Goal: Communication & Community: Answer question/provide support

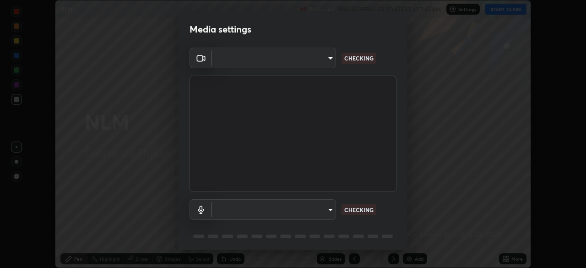
scroll to position [268, 586]
type input "298c0b4550502209631f64da4d66d5e7bfc64cde4025000ed24062e9a76660ac"
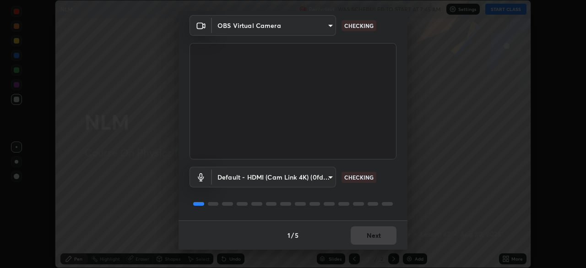
click at [294, 176] on body "Erase all NLM Recording WAS SCHEDULED TO START AT 7:45 AM Settings START CLASS …" at bounding box center [293, 134] width 586 height 268
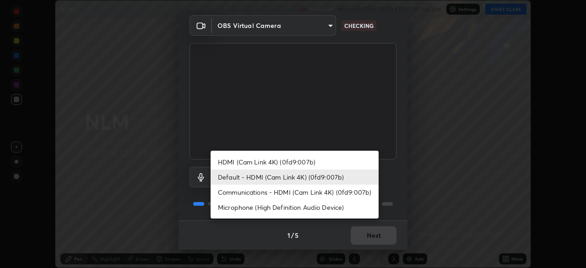
click at [290, 192] on li "Communications - HDMI (Cam Link 4K) (0fd9:007b)" at bounding box center [295, 192] width 168 height 15
type input "communications"
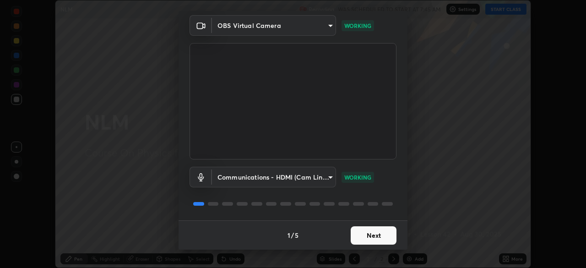
click at [383, 233] on button "Next" at bounding box center [374, 235] width 46 height 18
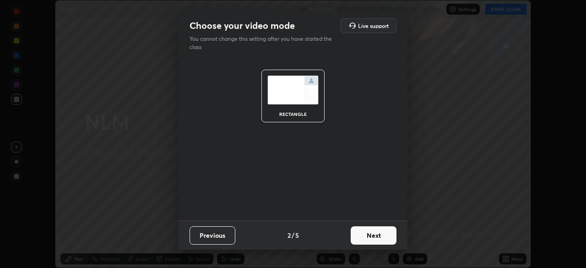
scroll to position [0, 0]
click at [385, 234] on button "Next" at bounding box center [374, 235] width 46 height 18
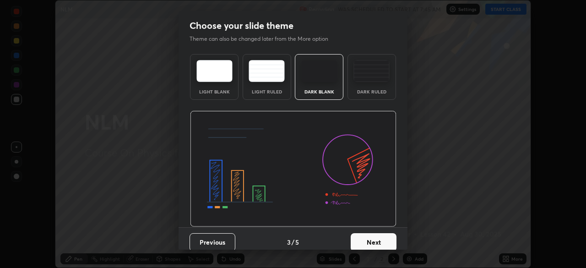
click at [384, 236] on button "Next" at bounding box center [374, 242] width 46 height 18
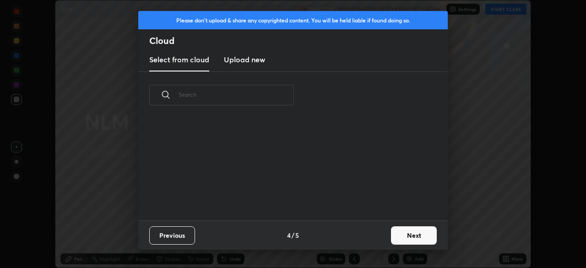
click at [403, 236] on button "Next" at bounding box center [414, 235] width 46 height 18
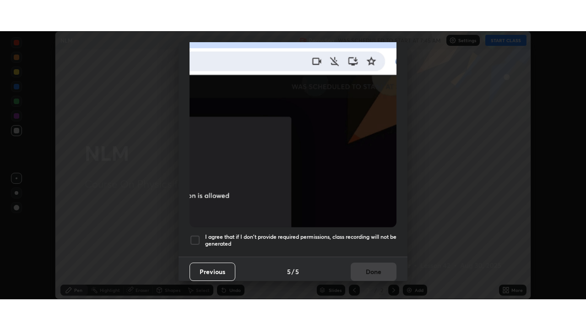
scroll to position [219, 0]
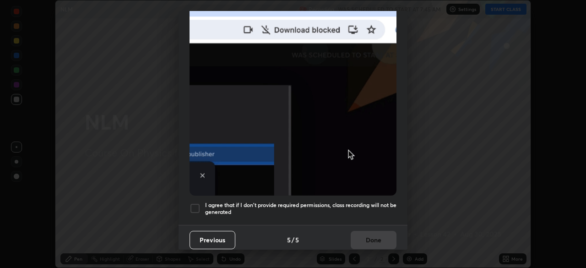
click at [371, 202] on h5 "I agree that if I don't provide required permissions, class recording will not …" at bounding box center [301, 209] width 192 height 14
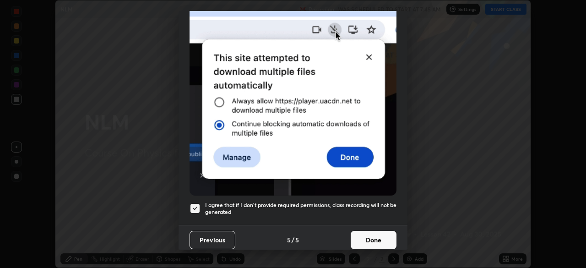
click at [377, 237] on button "Done" at bounding box center [374, 240] width 46 height 18
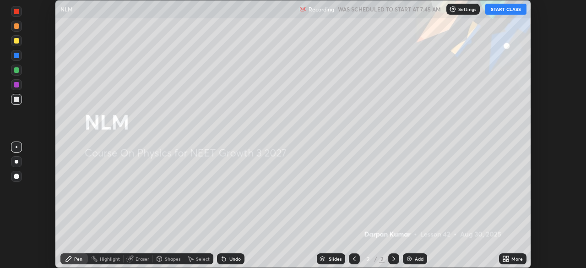
click at [517, 9] on button "START CLASS" at bounding box center [506, 9] width 41 height 11
click at [513, 257] on div "More" at bounding box center [517, 259] width 11 height 5
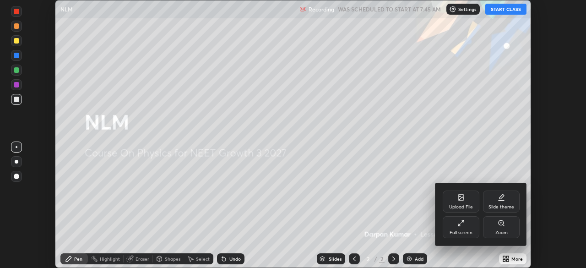
click at [467, 228] on div "Full screen" at bounding box center [461, 227] width 37 height 22
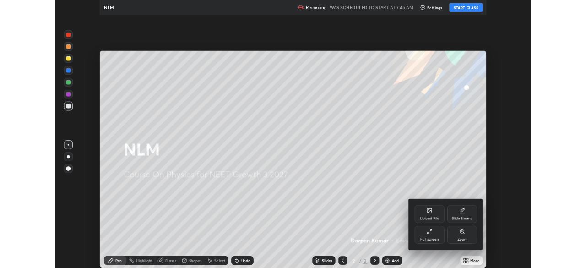
scroll to position [330, 586]
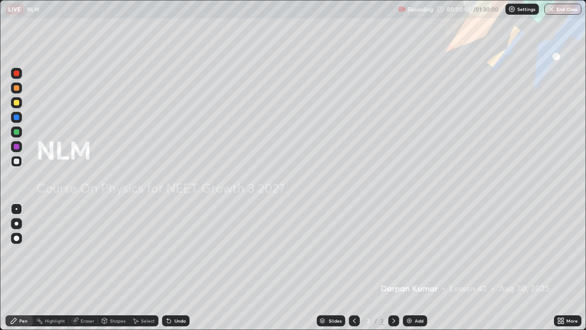
click at [412, 268] on img at bounding box center [409, 320] width 7 height 7
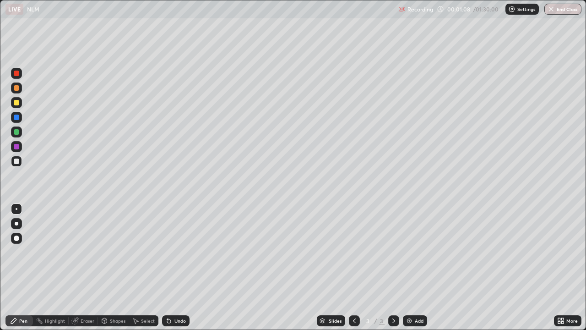
click at [20, 145] on div at bounding box center [16, 146] width 11 height 11
click at [123, 268] on div "Shapes" at bounding box center [113, 320] width 31 height 11
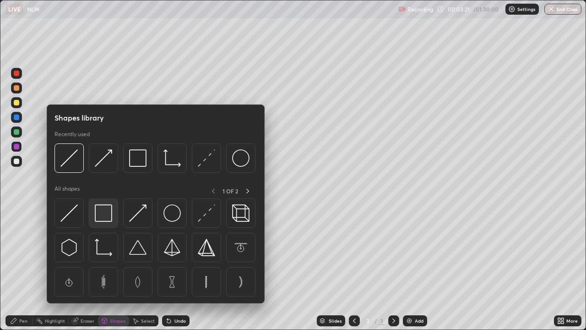
click at [103, 218] on img at bounding box center [103, 212] width 17 height 17
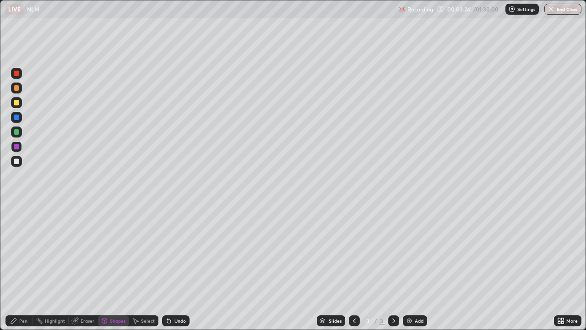
click at [24, 268] on div "Pen" at bounding box center [23, 320] width 8 height 5
click at [19, 131] on div at bounding box center [16, 131] width 5 height 5
click at [116, 268] on div "Shapes" at bounding box center [118, 320] width 16 height 5
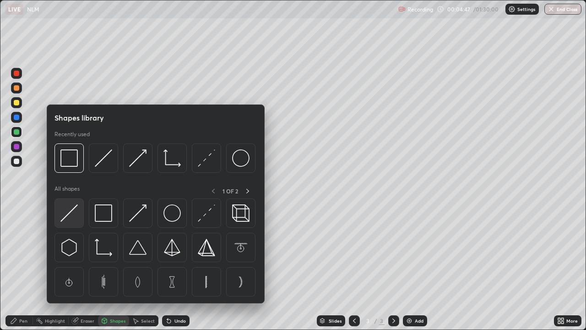
click at [76, 217] on img at bounding box center [68, 212] width 17 height 17
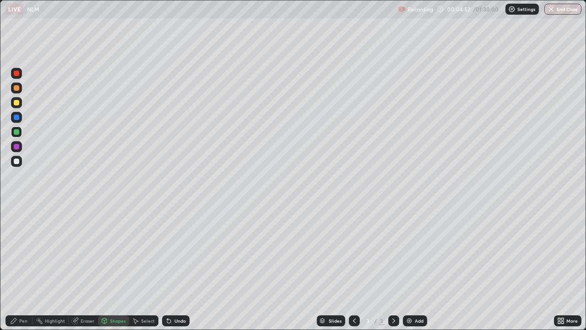
click at [184, 268] on div "Undo" at bounding box center [175, 320] width 27 height 11
click at [30, 268] on div "Pen" at bounding box center [18, 320] width 27 height 11
click at [21, 157] on div at bounding box center [16, 161] width 11 height 11
click at [83, 268] on div "Eraser" at bounding box center [88, 320] width 14 height 5
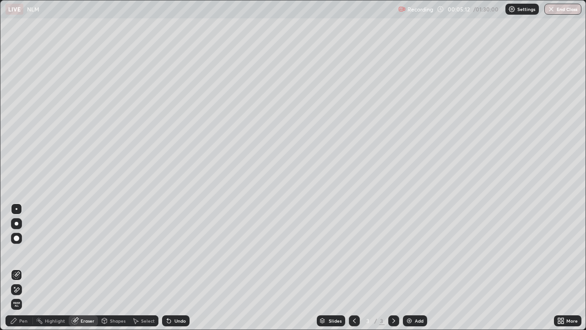
click at [28, 268] on div "Pen" at bounding box center [18, 320] width 27 height 11
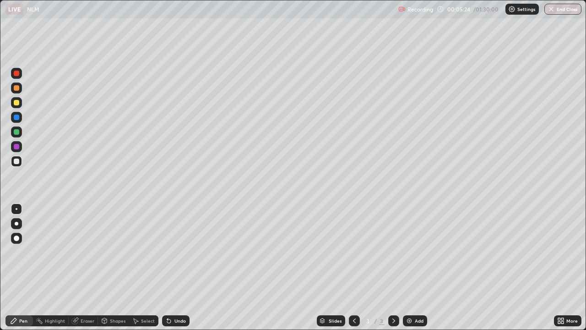
click at [19, 145] on div at bounding box center [16, 146] width 5 height 5
click at [17, 132] on div at bounding box center [16, 131] width 5 height 5
click at [19, 104] on div at bounding box center [16, 102] width 5 height 5
click at [181, 268] on div "Undo" at bounding box center [180, 320] width 11 height 5
click at [178, 268] on div "Undo" at bounding box center [180, 320] width 11 height 5
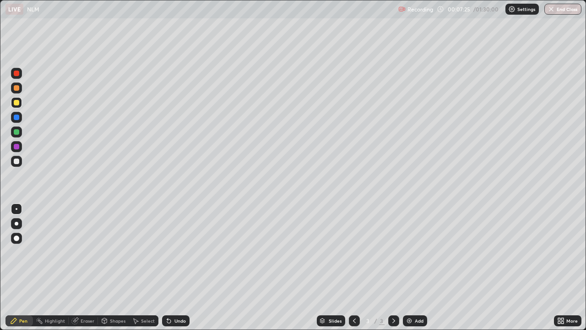
click at [179, 268] on div "Undo" at bounding box center [180, 320] width 11 height 5
click at [16, 143] on div at bounding box center [16, 146] width 11 height 11
click at [407, 268] on img at bounding box center [409, 320] width 7 height 7
click at [21, 131] on div at bounding box center [16, 131] width 11 height 11
click at [18, 102] on div at bounding box center [16, 102] width 5 height 5
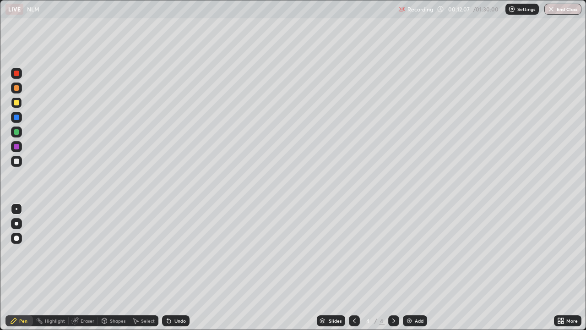
click at [15, 131] on div at bounding box center [16, 131] width 5 height 5
click at [186, 268] on div "Undo" at bounding box center [175, 320] width 27 height 11
click at [193, 268] on div "Slides 4 / 4 Add" at bounding box center [372, 321] width 365 height 18
click at [181, 268] on div "Undo" at bounding box center [180, 320] width 11 height 5
click at [185, 268] on div "Undo" at bounding box center [175, 320] width 27 height 11
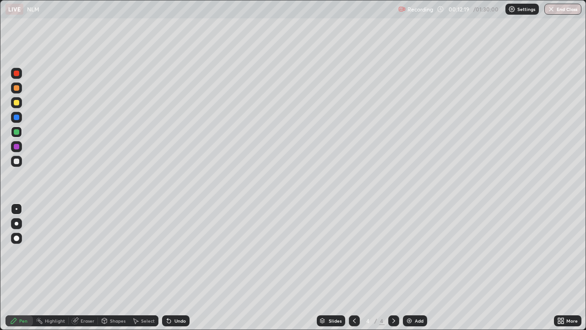
click at [187, 268] on div "Undo" at bounding box center [175, 320] width 27 height 11
click at [17, 103] on div at bounding box center [16, 102] width 5 height 5
click at [15, 74] on div at bounding box center [16, 73] width 5 height 5
click at [18, 135] on div at bounding box center [16, 131] width 11 height 11
click at [167, 268] on div "Undo" at bounding box center [175, 320] width 27 height 11
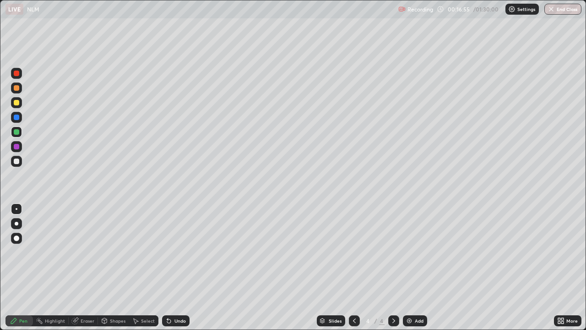
click at [18, 160] on div at bounding box center [16, 161] width 5 height 5
click at [19, 150] on div at bounding box center [16, 146] width 11 height 11
click at [182, 268] on div "Undo" at bounding box center [180, 320] width 11 height 5
click at [180, 268] on div "Undo" at bounding box center [175, 320] width 27 height 11
click at [175, 268] on div "Undo" at bounding box center [175, 320] width 27 height 11
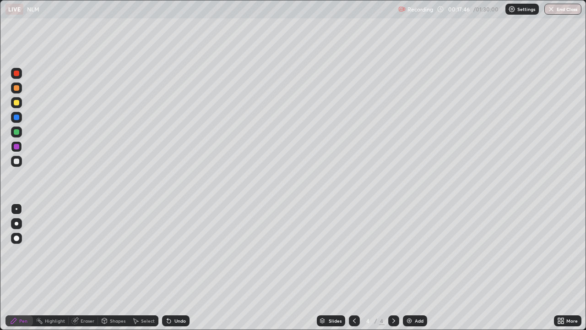
click at [177, 268] on div "Undo" at bounding box center [180, 320] width 11 height 5
click at [178, 268] on div "Undo" at bounding box center [180, 320] width 11 height 5
click at [186, 268] on div "Undo" at bounding box center [175, 320] width 27 height 11
click at [182, 268] on div "Undo" at bounding box center [175, 320] width 27 height 11
click at [177, 268] on div "Undo" at bounding box center [180, 320] width 11 height 5
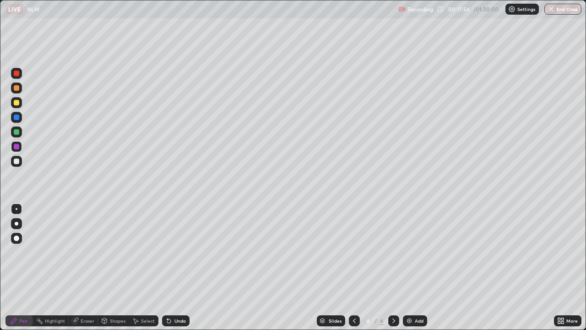
click at [175, 268] on div "Undo" at bounding box center [180, 320] width 11 height 5
click at [16, 131] on div at bounding box center [16, 131] width 5 height 5
click at [408, 268] on img at bounding box center [409, 320] width 7 height 7
click at [22, 105] on div at bounding box center [16, 102] width 15 height 15
click at [19, 159] on div at bounding box center [16, 161] width 5 height 5
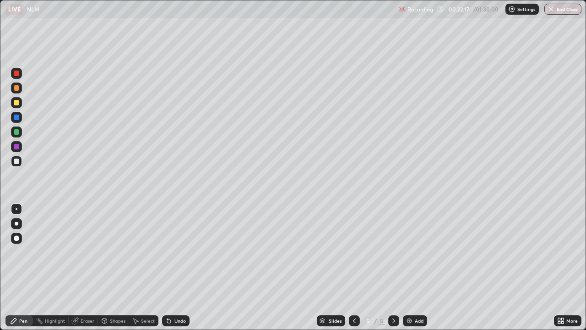
click at [168, 268] on div "Undo" at bounding box center [175, 320] width 27 height 11
click at [171, 268] on div "Undo" at bounding box center [175, 320] width 27 height 11
click at [166, 268] on div "Undo" at bounding box center [175, 320] width 27 height 11
click at [171, 268] on div "Undo" at bounding box center [175, 320] width 27 height 11
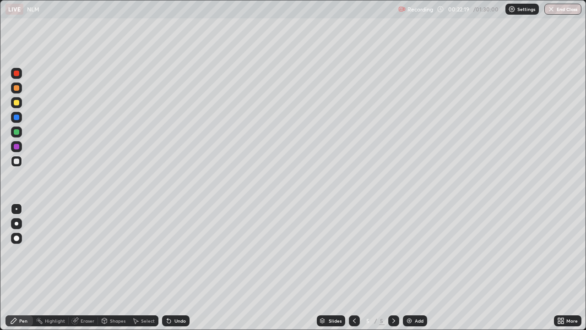
click at [173, 268] on div "Undo" at bounding box center [175, 320] width 27 height 11
click at [176, 268] on div "Undo" at bounding box center [180, 320] width 11 height 5
click at [180, 268] on div "Undo" at bounding box center [180, 320] width 11 height 5
click at [21, 143] on div at bounding box center [16, 146] width 11 height 11
click at [180, 268] on div "Undo" at bounding box center [174, 321] width 31 height 18
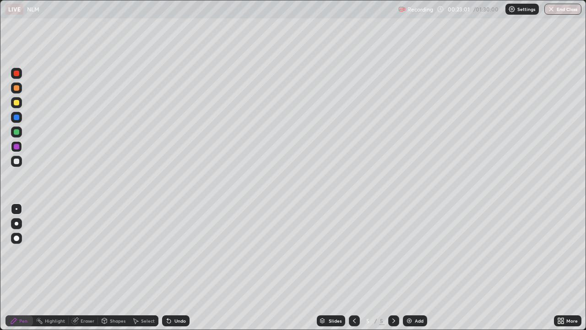
click at [179, 268] on div "Undo" at bounding box center [175, 320] width 27 height 11
click at [181, 268] on div "Undo" at bounding box center [175, 320] width 27 height 11
click at [20, 129] on div at bounding box center [16, 131] width 11 height 11
click at [105, 268] on div "Shapes" at bounding box center [113, 320] width 31 height 11
click at [81, 268] on div "Eraser" at bounding box center [88, 320] width 14 height 5
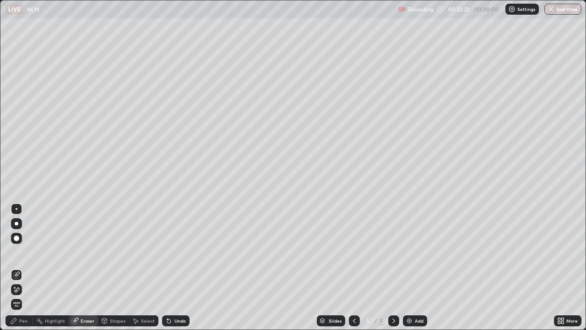
click at [26, 268] on div "Pen" at bounding box center [23, 320] width 8 height 5
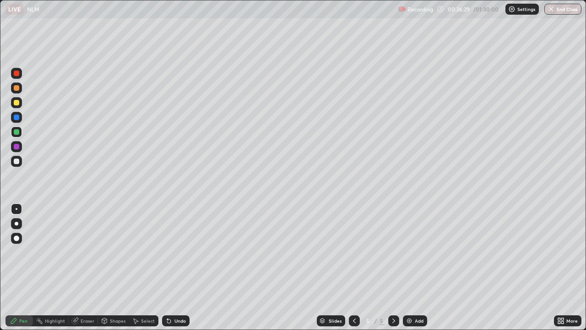
click at [20, 160] on div at bounding box center [16, 161] width 11 height 11
click at [188, 268] on div "Undo" at bounding box center [175, 320] width 27 height 11
click at [186, 268] on div "Undo" at bounding box center [175, 320] width 27 height 11
click at [17, 132] on div at bounding box center [16, 131] width 5 height 5
click at [183, 268] on div "Undo" at bounding box center [175, 320] width 27 height 11
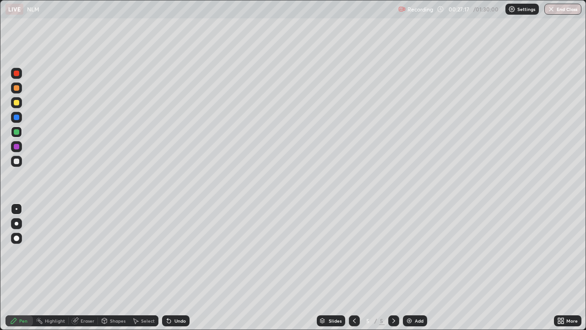
click at [18, 118] on div at bounding box center [16, 117] width 5 height 5
click at [79, 268] on div "Eraser" at bounding box center [83, 320] width 29 height 11
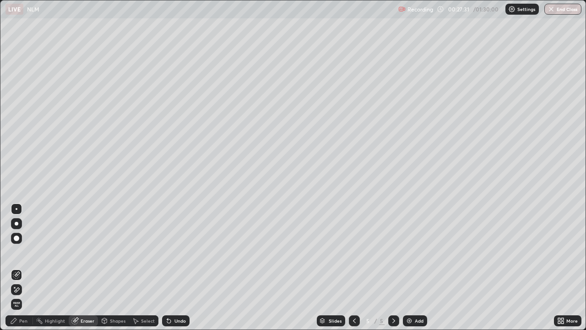
click at [26, 268] on div "Pen" at bounding box center [23, 320] width 8 height 5
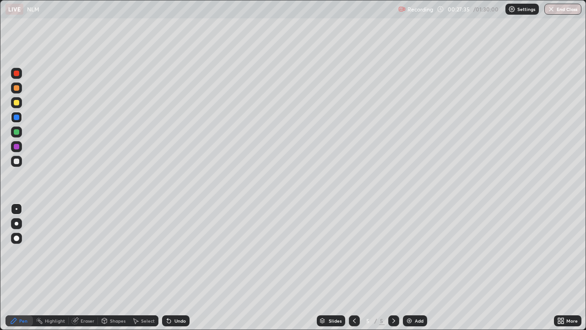
click at [21, 147] on div at bounding box center [16, 146] width 11 height 11
click at [17, 131] on div at bounding box center [16, 131] width 5 height 5
click at [117, 268] on div "Shapes" at bounding box center [118, 320] width 16 height 5
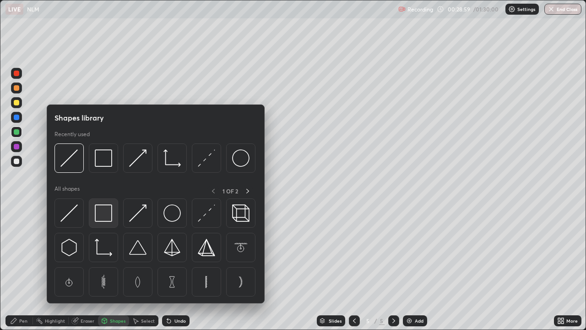
click at [112, 214] on img at bounding box center [103, 212] width 17 height 17
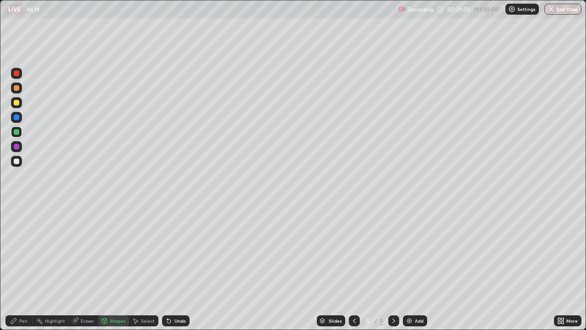
click at [17, 103] on div at bounding box center [16, 102] width 5 height 5
click at [181, 268] on div "Undo" at bounding box center [180, 320] width 11 height 5
click at [143, 268] on div "Select" at bounding box center [148, 320] width 14 height 5
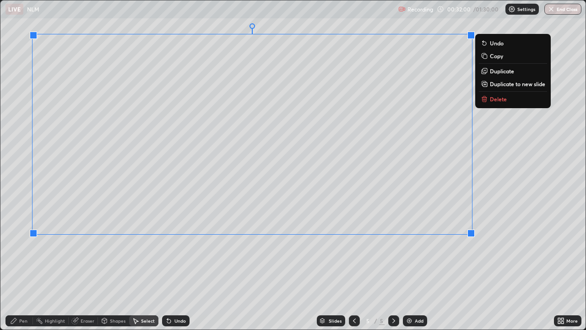
click at [405, 257] on div "0 ° Undo Copy Duplicate Duplicate to new slide Delete" at bounding box center [293, 164] width 586 height 329
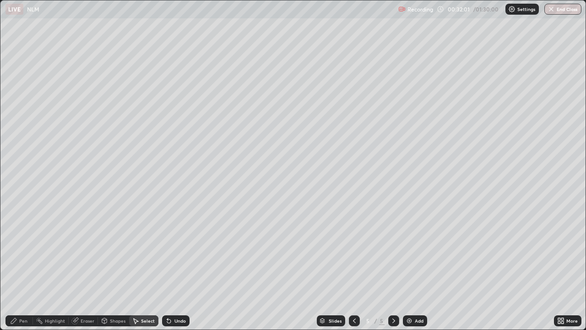
click at [31, 268] on div "Pen" at bounding box center [18, 320] width 27 height 11
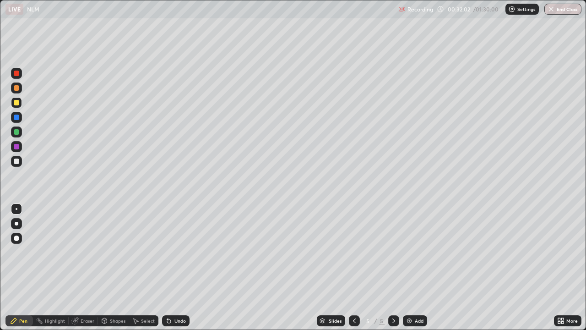
click at [20, 157] on div at bounding box center [16, 161] width 11 height 11
click at [144, 268] on div "Select" at bounding box center [143, 320] width 29 height 11
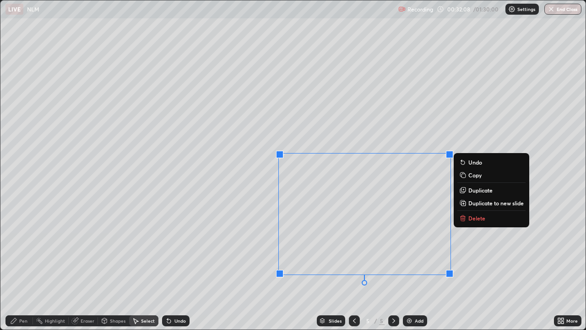
click at [11, 268] on icon at bounding box center [13, 320] width 7 height 7
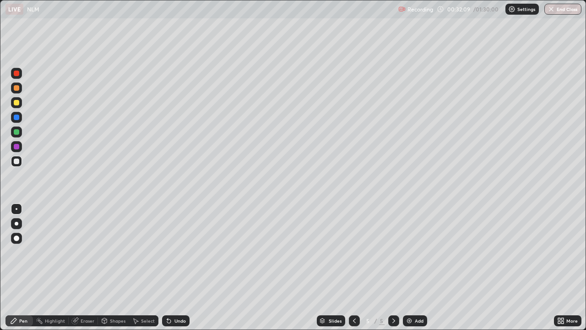
click at [20, 132] on div at bounding box center [16, 131] width 11 height 11
click at [412, 268] on div "Add" at bounding box center [415, 320] width 24 height 11
click at [22, 147] on div at bounding box center [16, 146] width 11 height 11
click at [111, 268] on div "Shapes" at bounding box center [113, 320] width 31 height 11
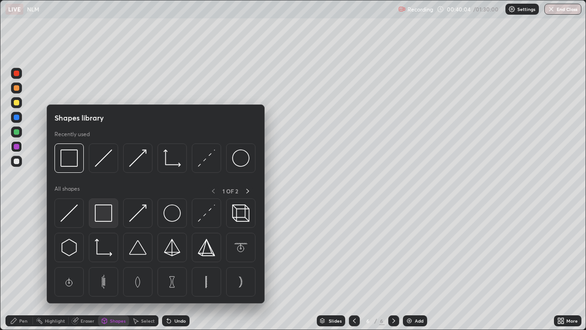
click at [105, 213] on img at bounding box center [103, 212] width 17 height 17
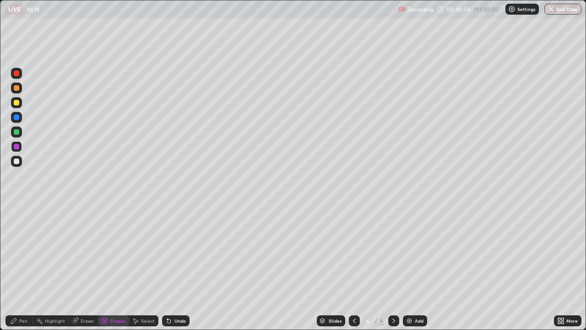
click at [18, 162] on div at bounding box center [16, 161] width 5 height 5
click at [21, 131] on div at bounding box center [16, 131] width 11 height 11
click at [22, 147] on div at bounding box center [16, 146] width 11 height 11
click at [17, 131] on div at bounding box center [16, 131] width 5 height 5
click at [165, 268] on icon at bounding box center [168, 320] width 7 height 7
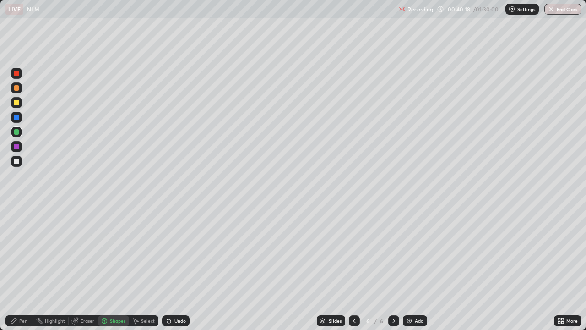
click at [27, 268] on div "Pen" at bounding box center [18, 320] width 27 height 11
click at [20, 115] on div at bounding box center [16, 117] width 11 height 11
click at [21, 102] on div at bounding box center [16, 102] width 11 height 11
click at [134, 268] on icon at bounding box center [135, 320] width 7 height 7
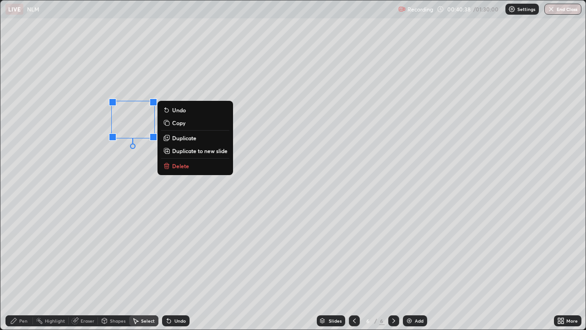
click at [180, 136] on p "Duplicate" at bounding box center [184, 137] width 24 height 7
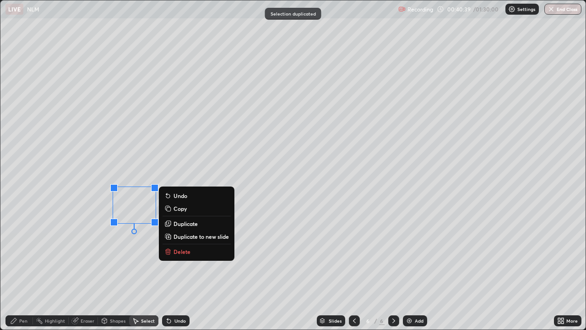
click at [32, 268] on div "Pen" at bounding box center [18, 320] width 27 height 11
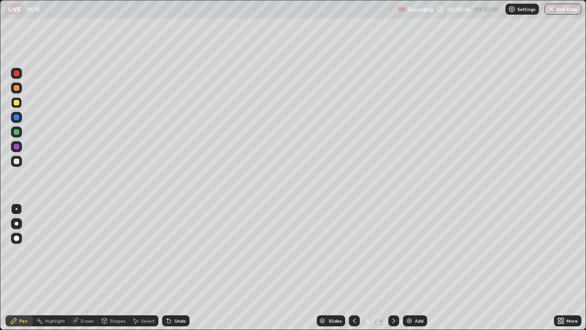
click at [19, 145] on div at bounding box center [16, 146] width 5 height 5
click at [562, 268] on icon at bounding box center [563, 322] width 2 height 2
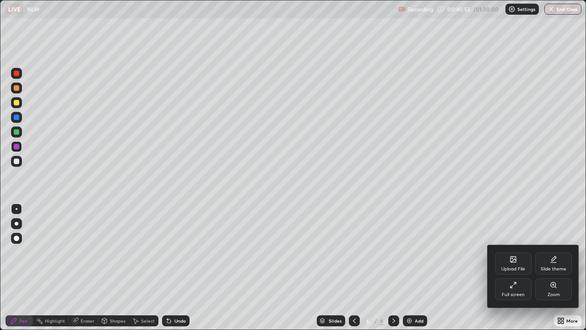
click at [513, 268] on div "Full screen" at bounding box center [513, 294] width 23 height 5
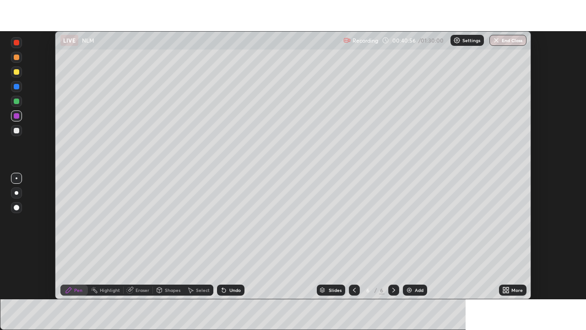
scroll to position [45549, 45231]
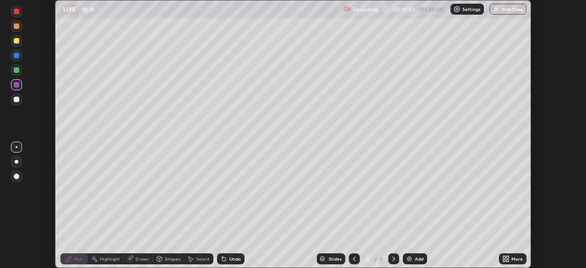
click at [231, 260] on div "Undo" at bounding box center [235, 259] width 11 height 5
click at [20, 71] on div at bounding box center [16, 70] width 11 height 11
click at [228, 258] on div "Undo" at bounding box center [230, 258] width 27 height 11
click at [168, 259] on div "Shapes" at bounding box center [173, 259] width 16 height 5
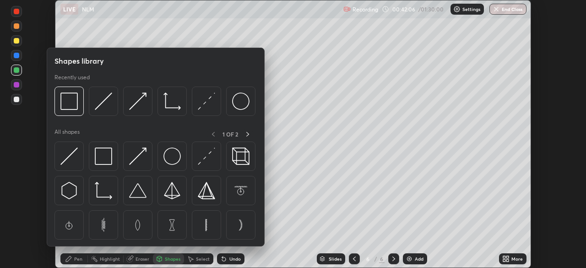
click at [201, 261] on div "Select" at bounding box center [203, 259] width 14 height 5
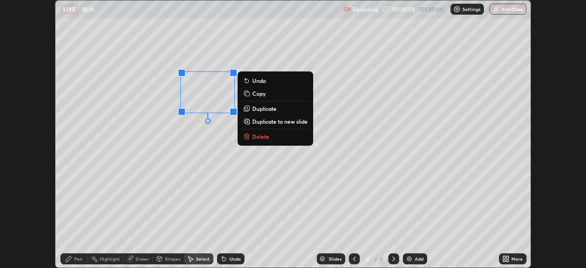
click at [268, 109] on p "Duplicate" at bounding box center [264, 108] width 24 height 7
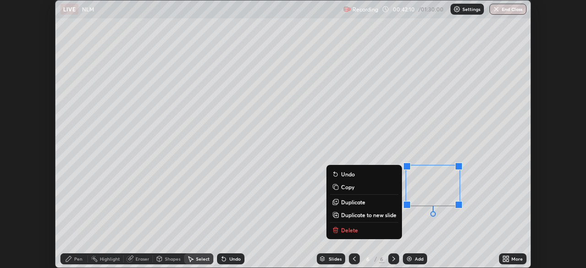
click at [70, 255] on icon at bounding box center [68, 258] width 7 height 7
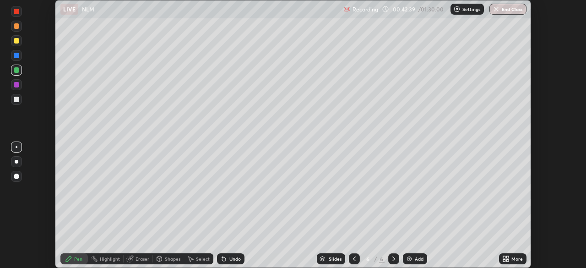
click at [15, 46] on div at bounding box center [16, 40] width 11 height 11
click at [509, 261] on icon at bounding box center [508, 260] width 2 height 2
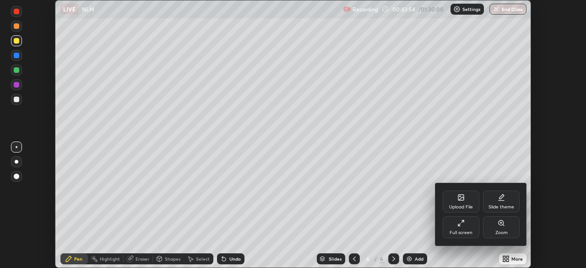
click at [467, 233] on div "Full screen" at bounding box center [461, 232] width 23 height 5
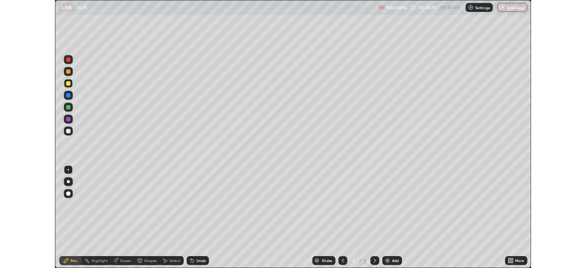
scroll to position [330, 586]
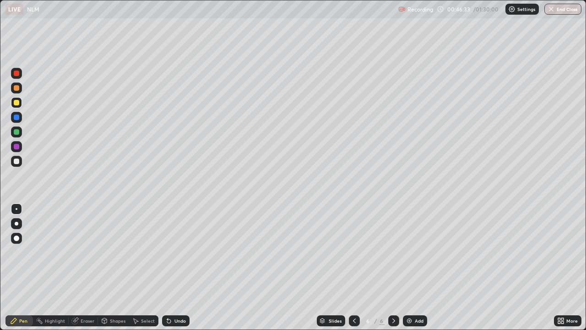
click at [145, 268] on div "Select" at bounding box center [143, 320] width 29 height 11
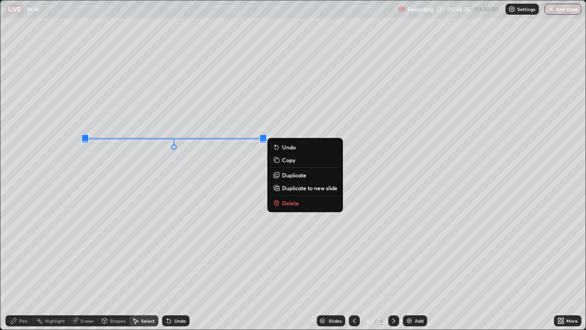
click at [290, 174] on p "Duplicate" at bounding box center [294, 174] width 24 height 7
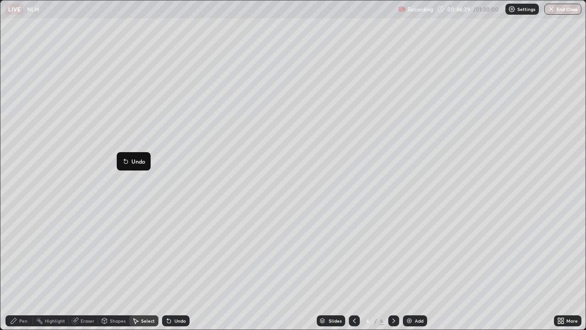
click at [80, 175] on div "0 ° Undo Copy Duplicate Duplicate to new slide Delete" at bounding box center [293, 164] width 586 height 329
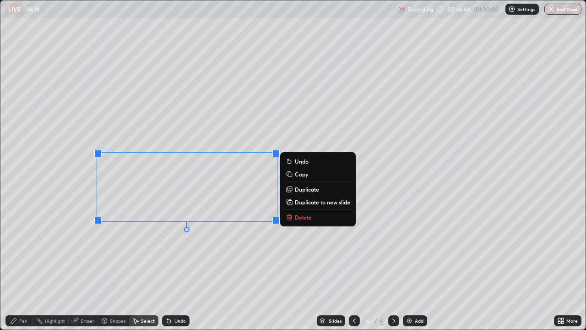
click at [27, 268] on div "Pen" at bounding box center [18, 320] width 27 height 11
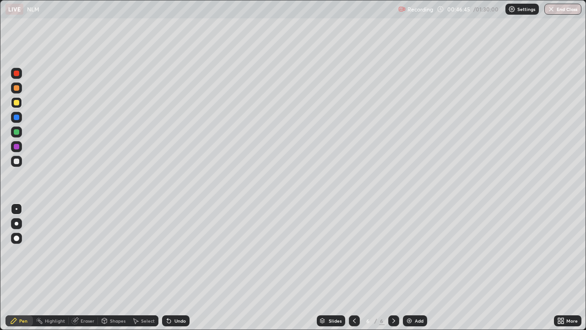
click at [137, 268] on icon at bounding box center [135, 320] width 7 height 7
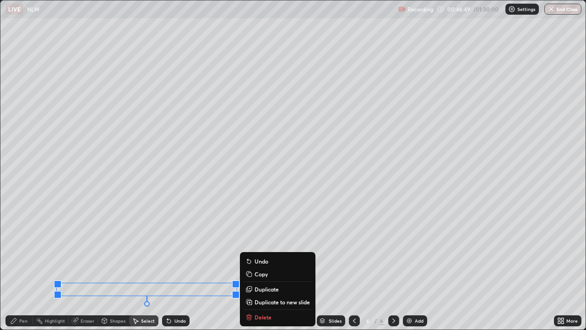
click at [81, 268] on div "Eraser" at bounding box center [88, 320] width 14 height 5
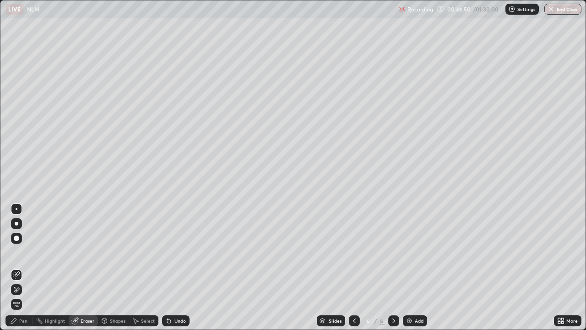
click at [15, 268] on icon at bounding box center [16, 290] width 7 height 8
click at [19, 268] on div "Pen" at bounding box center [18, 320] width 27 height 11
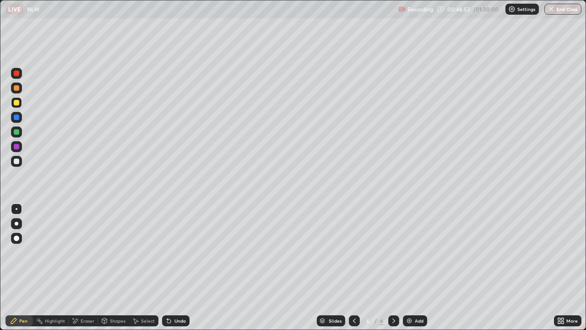
click at [16, 131] on div at bounding box center [16, 131] width 5 height 5
click at [92, 268] on div "Eraser" at bounding box center [83, 321] width 29 height 18
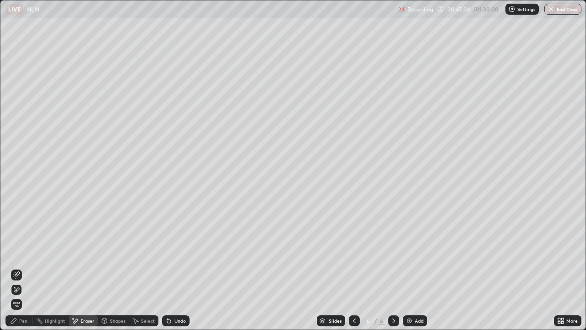
click at [18, 268] on div "Pen" at bounding box center [18, 320] width 27 height 11
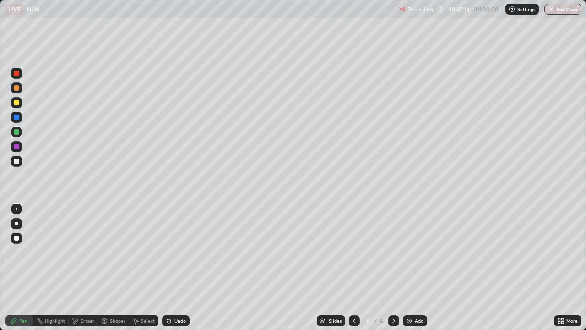
click at [173, 268] on div "Undo" at bounding box center [175, 320] width 27 height 11
click at [20, 101] on div at bounding box center [16, 102] width 11 height 11
click at [560, 268] on icon at bounding box center [560, 319] width 2 height 2
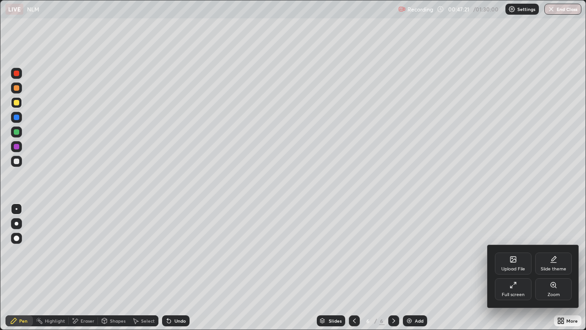
click at [519, 268] on div "Full screen" at bounding box center [513, 294] width 23 height 5
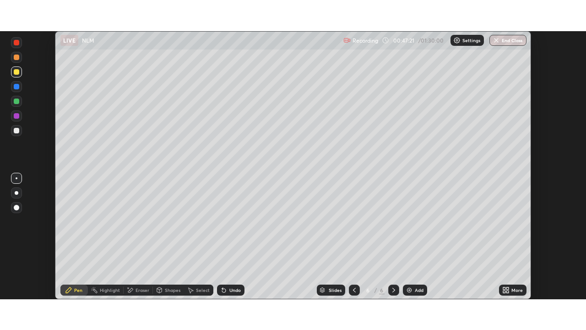
scroll to position [45549, 45231]
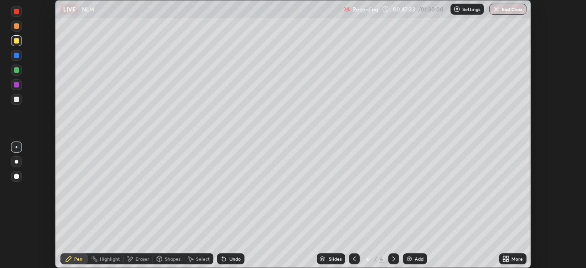
click at [233, 259] on div "Undo" at bounding box center [235, 259] width 11 height 5
click at [410, 256] on img at bounding box center [409, 258] width 7 height 7
click at [21, 99] on div at bounding box center [16, 99] width 11 height 11
click at [230, 260] on div "Undo" at bounding box center [235, 259] width 11 height 5
click at [21, 88] on div at bounding box center [16, 84] width 11 height 11
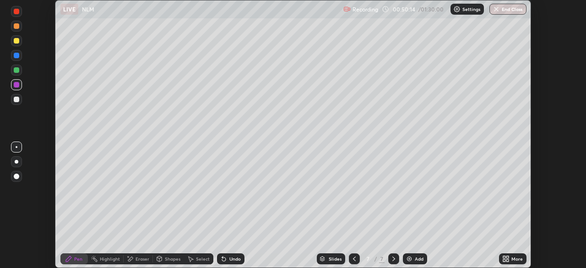
click at [17, 72] on div at bounding box center [16, 69] width 5 height 5
click at [195, 258] on div "Select" at bounding box center [198, 258] width 29 height 11
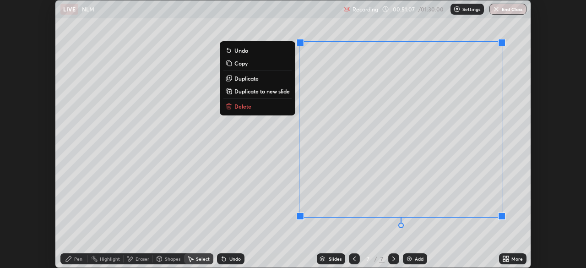
click at [81, 259] on div "Pen" at bounding box center [78, 259] width 8 height 5
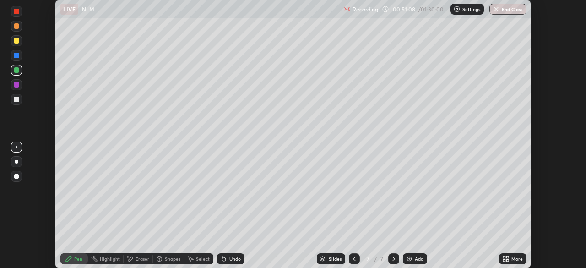
click at [132, 262] on icon at bounding box center [129, 259] width 7 height 8
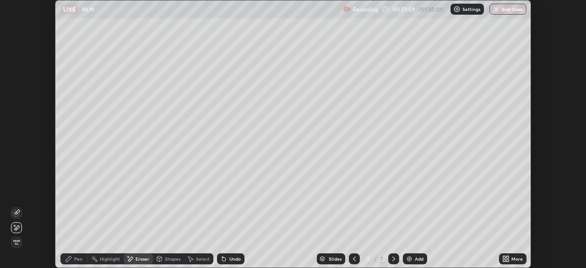
click at [73, 260] on div "Pen" at bounding box center [73, 258] width 27 height 11
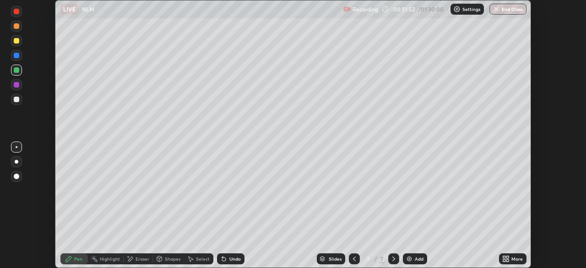
click at [505, 259] on icon at bounding box center [506, 258] width 7 height 7
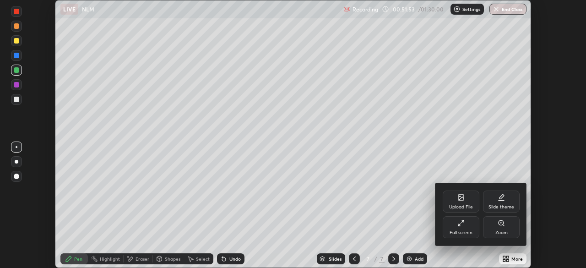
click at [456, 229] on div "Full screen" at bounding box center [461, 227] width 37 height 22
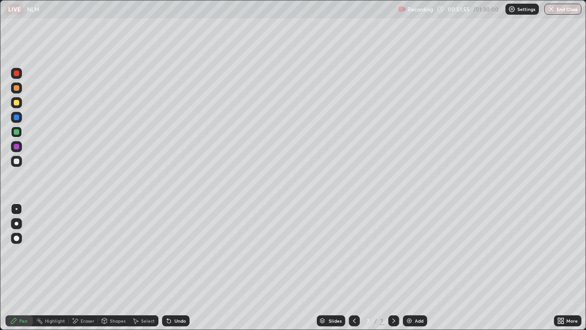
click at [150, 268] on div "Select" at bounding box center [148, 320] width 14 height 5
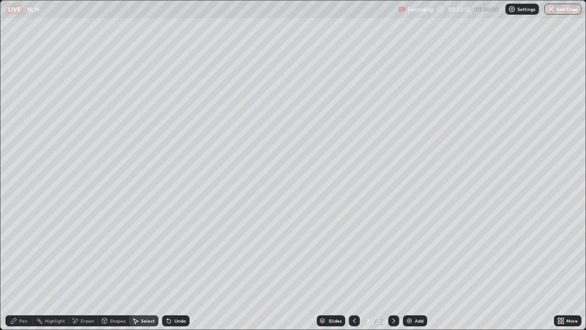
click at [28, 268] on div "Pen" at bounding box center [18, 320] width 27 height 11
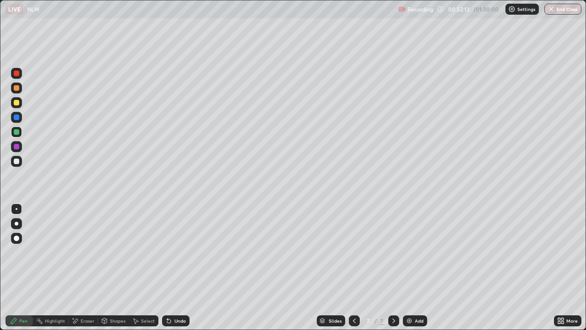
click at [20, 104] on div at bounding box center [16, 102] width 11 height 11
click at [17, 131] on div at bounding box center [16, 131] width 5 height 5
click at [414, 268] on div "Add" at bounding box center [415, 320] width 24 height 11
click at [120, 268] on div "Shapes" at bounding box center [113, 320] width 31 height 11
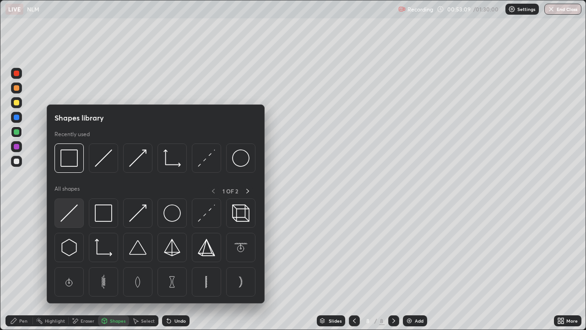
click at [71, 210] on img at bounding box center [68, 212] width 17 height 17
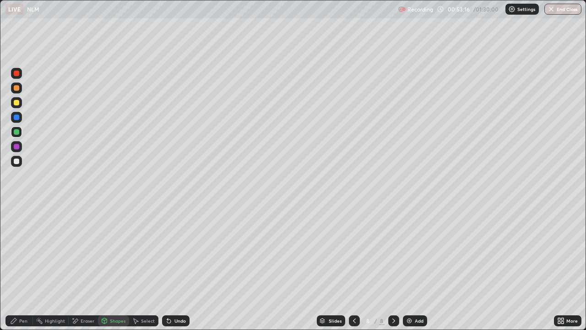
click at [116, 268] on div "Shapes" at bounding box center [118, 320] width 16 height 5
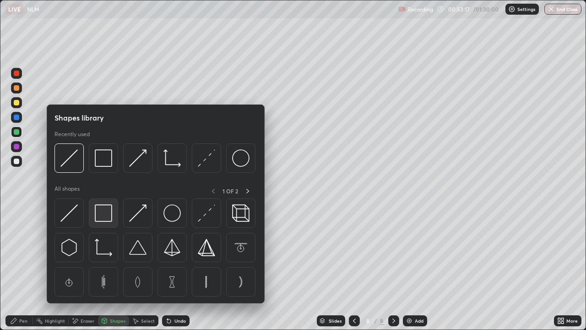
click at [101, 209] on img at bounding box center [103, 212] width 17 height 17
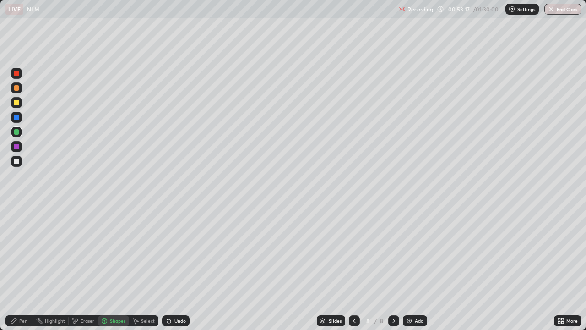
click at [17, 114] on div at bounding box center [16, 117] width 11 height 11
click at [20, 103] on div at bounding box center [16, 102] width 11 height 11
click at [140, 268] on div "Select" at bounding box center [143, 320] width 29 height 11
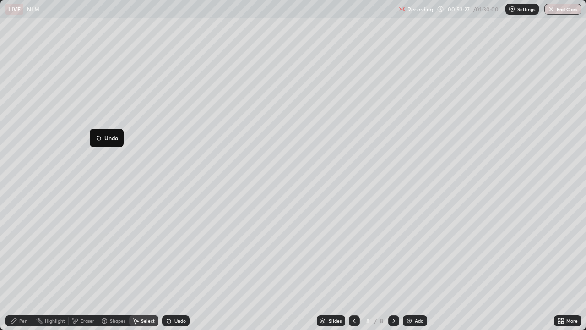
click at [25, 268] on div "Pen" at bounding box center [18, 320] width 27 height 11
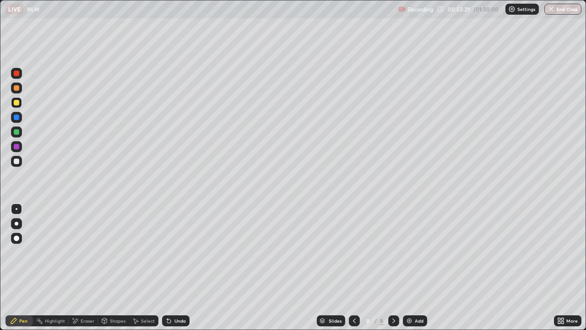
click at [19, 74] on div at bounding box center [16, 73] width 5 height 5
click at [563, 268] on icon at bounding box center [563, 319] width 2 height 2
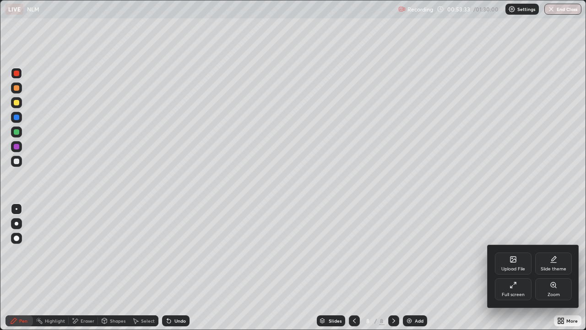
click at [524, 268] on div "Full screen" at bounding box center [513, 294] width 23 height 5
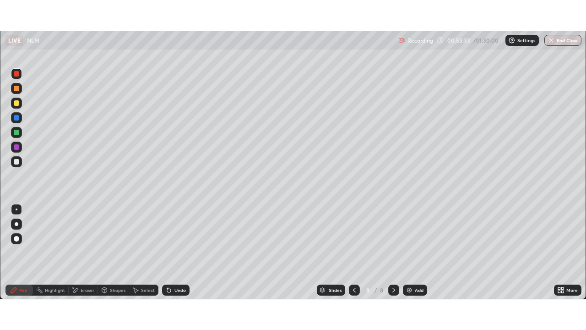
scroll to position [45549, 45231]
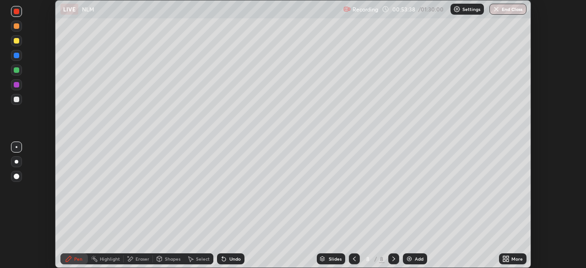
click at [227, 262] on div "Undo" at bounding box center [230, 258] width 27 height 11
click at [200, 259] on div "Select" at bounding box center [203, 259] width 14 height 5
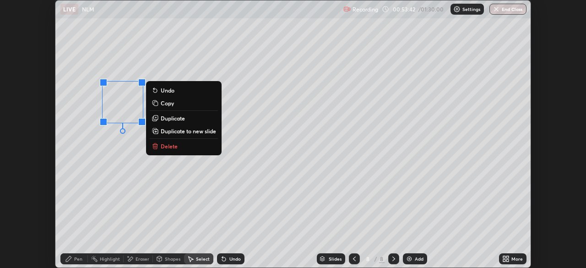
click at [169, 118] on p "Duplicate" at bounding box center [173, 118] width 24 height 7
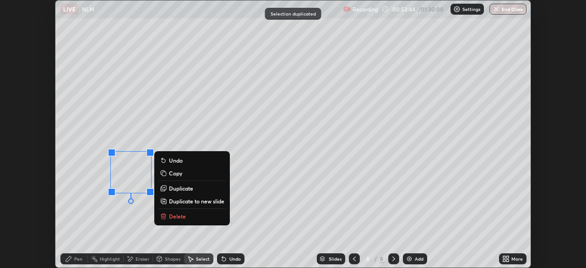
click at [77, 258] on div "Pen" at bounding box center [78, 259] width 8 height 5
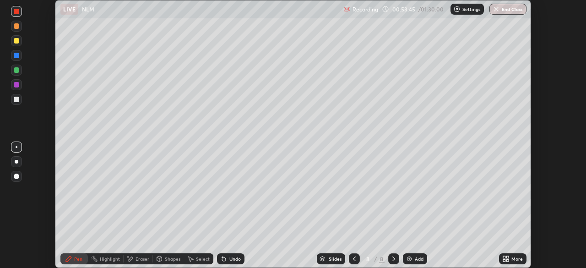
click at [18, 97] on div at bounding box center [16, 99] width 5 height 5
click at [16, 41] on div at bounding box center [16, 40] width 5 height 5
click at [17, 82] on div at bounding box center [16, 84] width 5 height 5
click at [21, 70] on div at bounding box center [16, 70] width 11 height 11
click at [20, 39] on div at bounding box center [16, 40] width 11 height 11
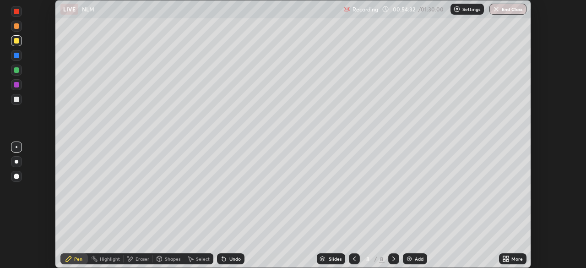
click at [230, 255] on div "Undo" at bounding box center [230, 258] width 27 height 11
click at [234, 257] on div "Undo" at bounding box center [235, 259] width 11 height 5
click at [18, 71] on div at bounding box center [16, 69] width 5 height 5
click at [17, 96] on div at bounding box center [16, 99] width 11 height 11
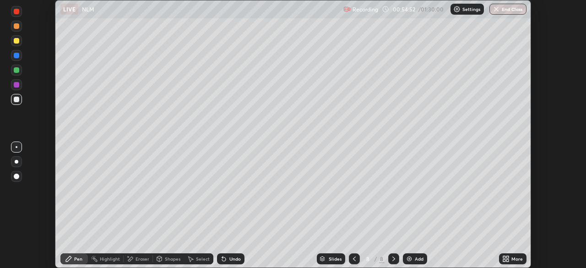
click at [104, 260] on div "Highlight" at bounding box center [110, 259] width 20 height 5
click at [418, 260] on div "Add" at bounding box center [419, 259] width 9 height 5
click at [78, 257] on div "Pen" at bounding box center [78, 259] width 8 height 5
click at [21, 40] on div at bounding box center [16, 40] width 11 height 11
click at [195, 260] on div "Select" at bounding box center [198, 258] width 29 height 11
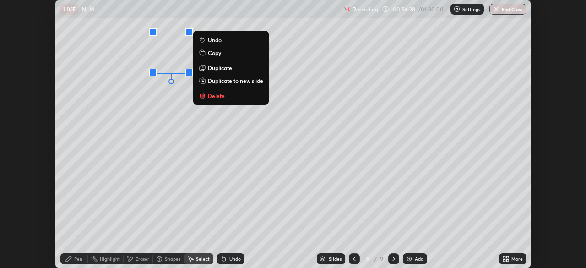
click at [77, 255] on div "Pen" at bounding box center [73, 258] width 27 height 11
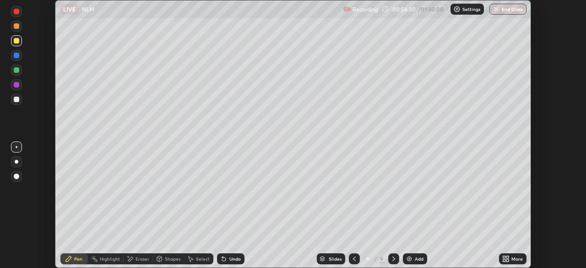
click at [18, 26] on div at bounding box center [16, 25] width 5 height 5
click at [508, 260] on icon at bounding box center [508, 260] width 2 height 2
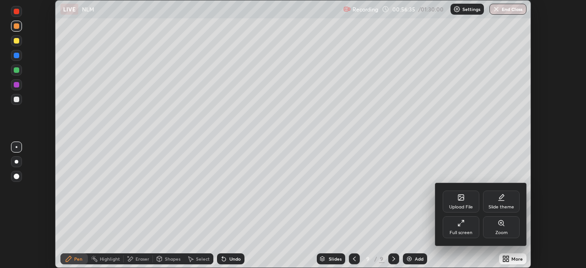
click at [463, 227] on div "Full screen" at bounding box center [461, 227] width 37 height 22
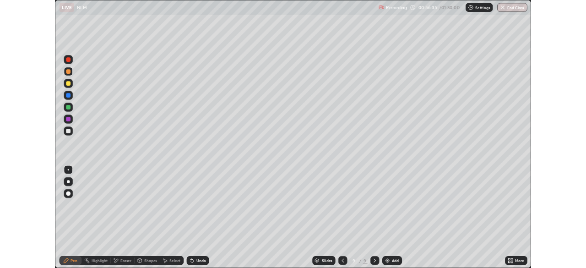
scroll to position [330, 586]
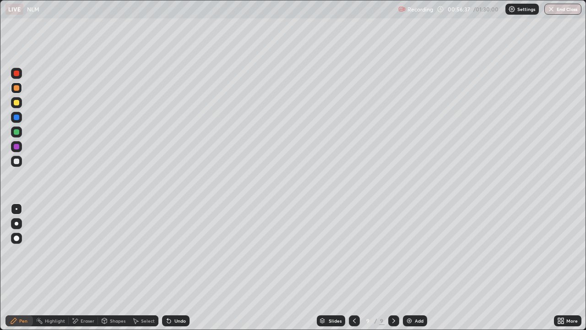
click at [138, 268] on icon at bounding box center [135, 320] width 7 height 7
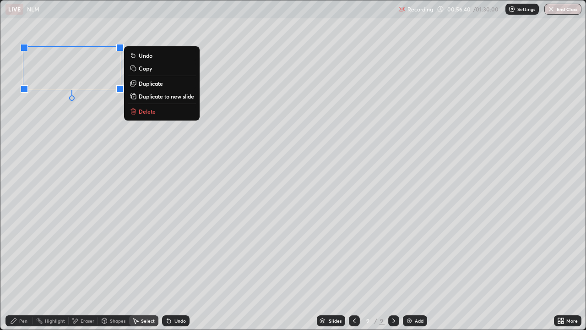
click at [143, 82] on p "Duplicate" at bounding box center [151, 83] width 24 height 7
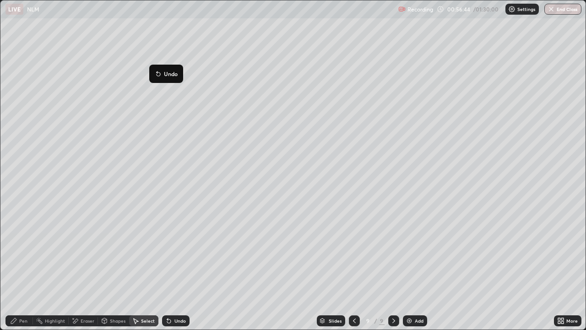
click at [21, 268] on div "Pen" at bounding box center [18, 320] width 27 height 11
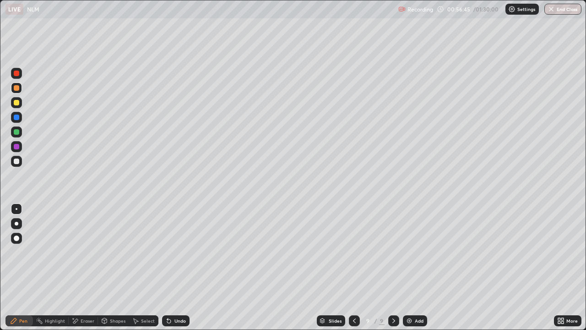
click at [16, 146] on div at bounding box center [16, 146] width 5 height 5
click at [559, 268] on icon at bounding box center [560, 319] width 2 height 2
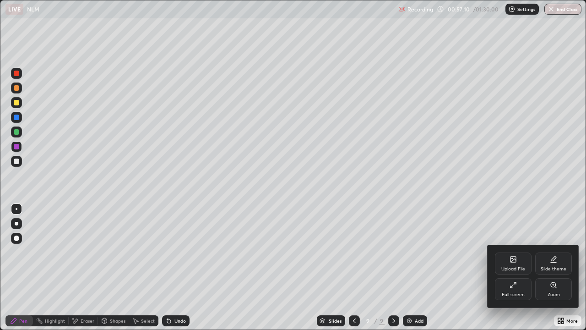
click at [519, 268] on div "Full screen" at bounding box center [513, 294] width 23 height 5
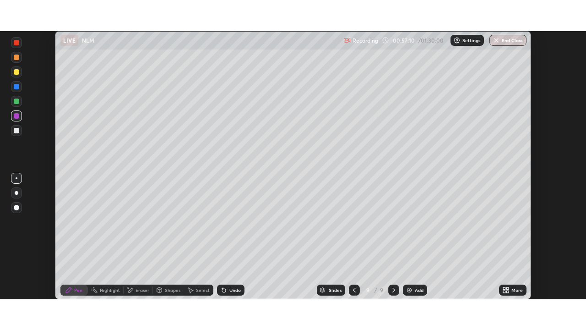
scroll to position [45549, 45231]
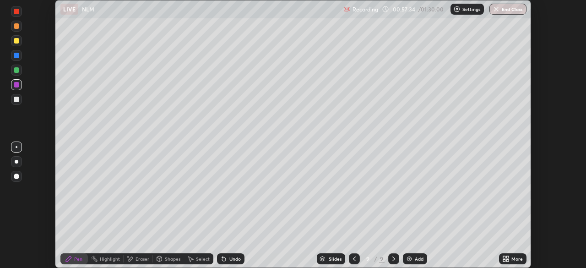
click at [18, 97] on div at bounding box center [16, 99] width 5 height 5
click at [404, 258] on div "Add" at bounding box center [415, 258] width 24 height 11
click at [16, 86] on div at bounding box center [16, 84] width 5 height 5
click at [173, 265] on div "Shapes" at bounding box center [168, 259] width 31 height 18
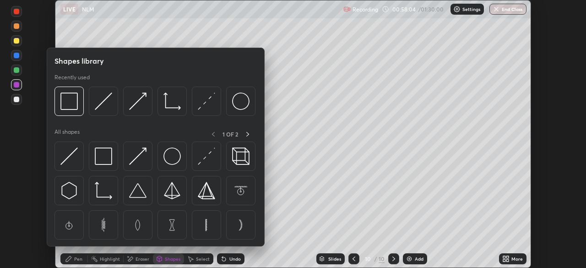
click at [104, 156] on img at bounding box center [103, 156] width 17 height 17
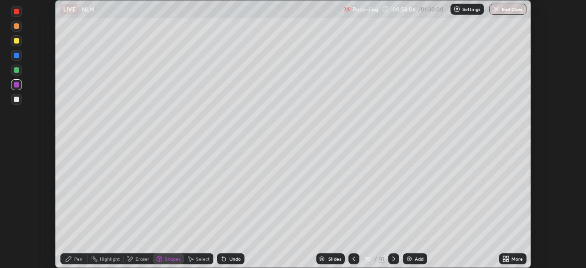
click at [227, 260] on div "Undo" at bounding box center [230, 258] width 27 height 11
click at [164, 256] on div "Shapes" at bounding box center [168, 258] width 31 height 11
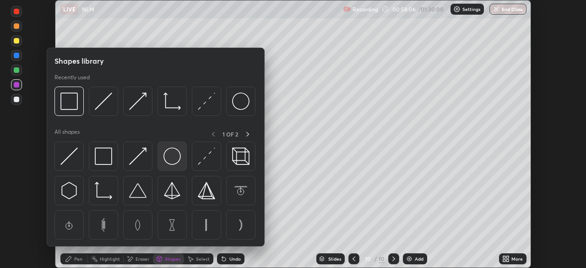
click at [176, 154] on img at bounding box center [172, 156] width 17 height 17
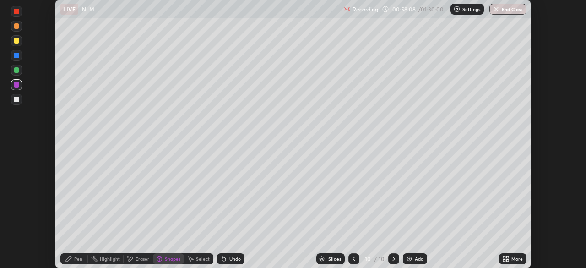
click at [175, 259] on div "Shapes" at bounding box center [173, 259] width 16 height 5
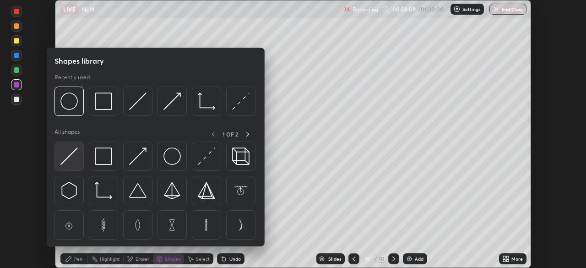
click at [70, 156] on img at bounding box center [68, 156] width 17 height 17
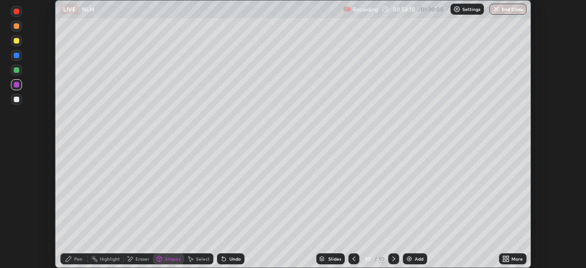
click at [16, 69] on div at bounding box center [16, 69] width 5 height 5
click at [77, 254] on div "Pen" at bounding box center [73, 258] width 27 height 11
click at [16, 95] on div at bounding box center [16, 99] width 11 height 11
click at [202, 257] on div "Select" at bounding box center [203, 259] width 14 height 5
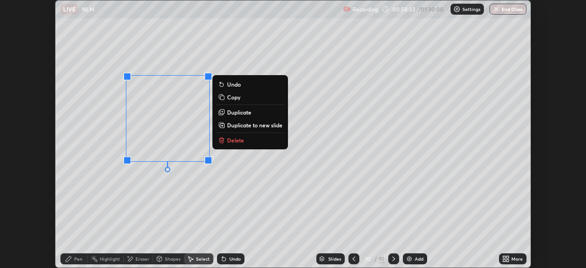
click at [241, 111] on p "Duplicate" at bounding box center [239, 112] width 24 height 7
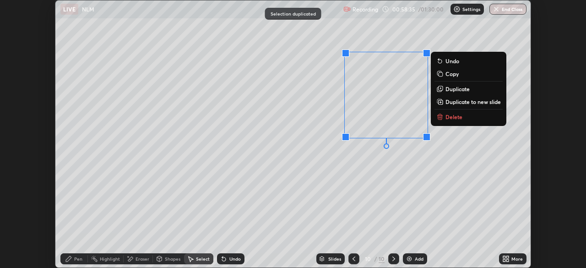
click at [82, 257] on div "Pen" at bounding box center [73, 258] width 27 height 11
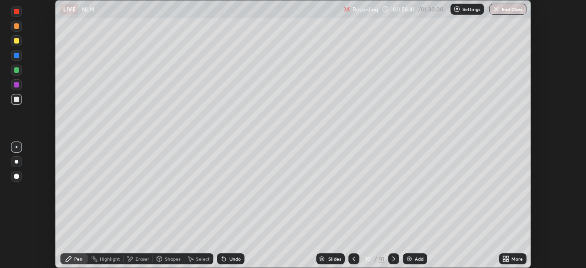
click at [18, 38] on div at bounding box center [16, 40] width 5 height 5
click at [353, 263] on div at bounding box center [354, 258] width 11 height 11
click at [354, 255] on icon at bounding box center [354, 258] width 7 height 7
click at [356, 255] on icon at bounding box center [354, 258] width 7 height 7
click at [393, 259] on icon at bounding box center [393, 258] width 7 height 7
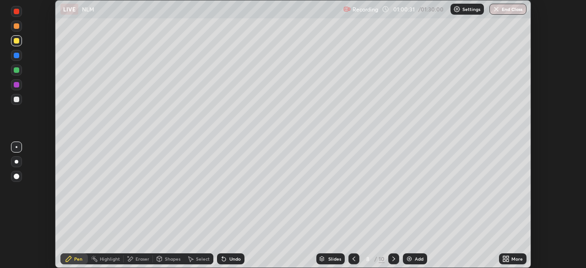
click at [131, 258] on icon at bounding box center [130, 259] width 5 height 5
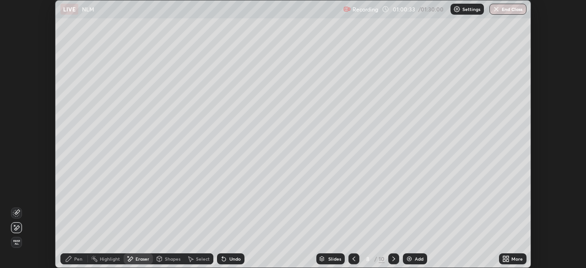
click at [82, 251] on div "Pen" at bounding box center [73, 259] width 27 height 18
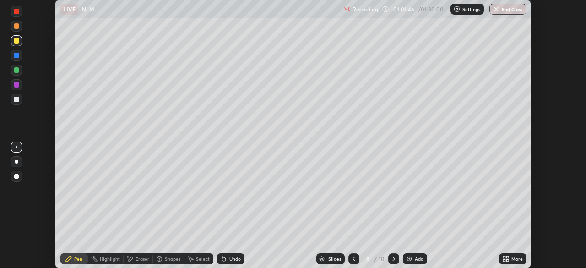
click at [389, 254] on div at bounding box center [394, 259] width 11 height 18
click at [230, 257] on div "Undo" at bounding box center [235, 259] width 11 height 5
click at [171, 263] on div "Shapes" at bounding box center [168, 258] width 31 height 11
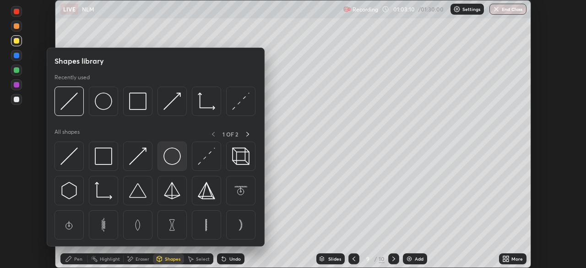
click at [170, 159] on img at bounding box center [172, 156] width 17 height 17
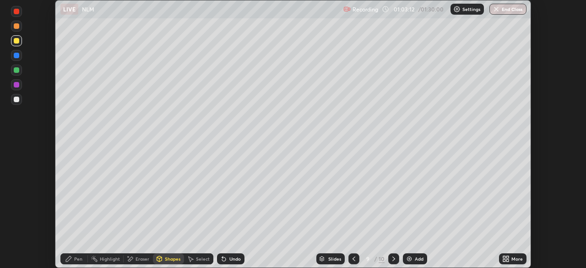
click at [17, 99] on div at bounding box center [16, 99] width 5 height 5
click at [175, 259] on div "Shapes" at bounding box center [173, 259] width 16 height 5
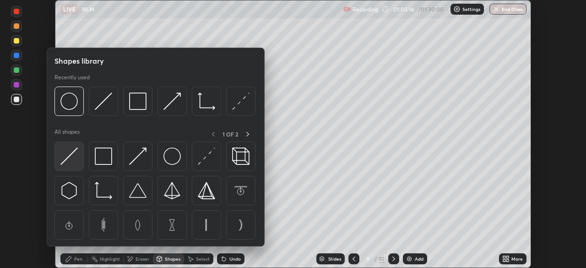
click at [77, 161] on img at bounding box center [68, 156] width 17 height 17
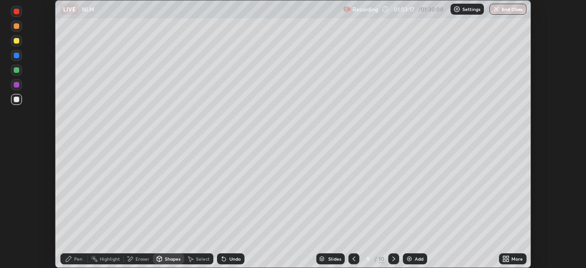
click at [21, 87] on div at bounding box center [16, 84] width 11 height 11
click at [82, 259] on div "Pen" at bounding box center [78, 259] width 8 height 5
click at [20, 70] on div at bounding box center [16, 70] width 11 height 11
click at [200, 260] on div "Select" at bounding box center [203, 259] width 14 height 5
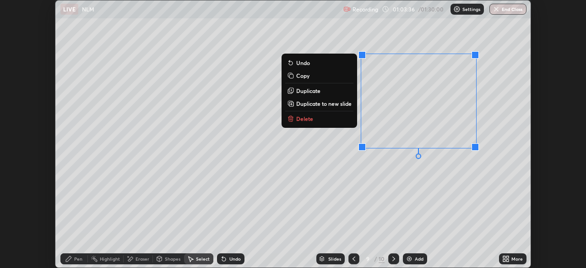
click at [315, 90] on p "Duplicate" at bounding box center [308, 90] width 24 height 7
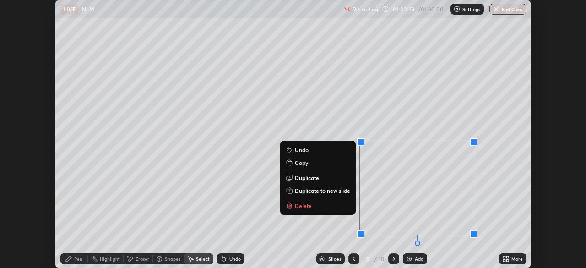
click at [141, 260] on div "Eraser" at bounding box center [143, 259] width 14 height 5
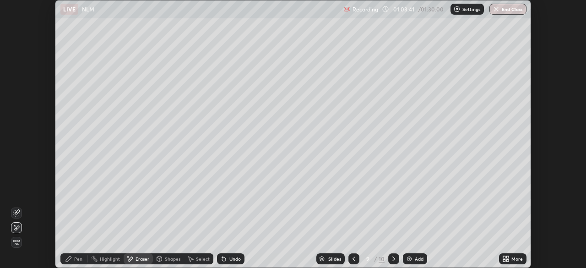
click at [77, 258] on div "Pen" at bounding box center [78, 259] width 8 height 5
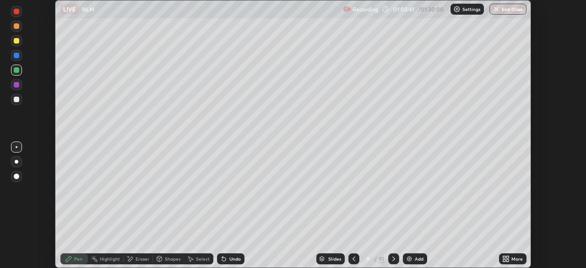
click at [20, 100] on div at bounding box center [16, 99] width 11 height 11
click at [19, 71] on div at bounding box center [16, 69] width 5 height 5
click at [393, 259] on icon at bounding box center [393, 258] width 7 height 7
click at [413, 260] on div "Add" at bounding box center [415, 258] width 24 height 11
click at [172, 259] on div "Shapes" at bounding box center [173, 259] width 16 height 5
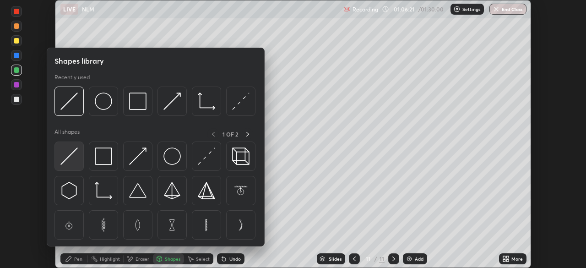
click at [77, 159] on img at bounding box center [68, 156] width 17 height 17
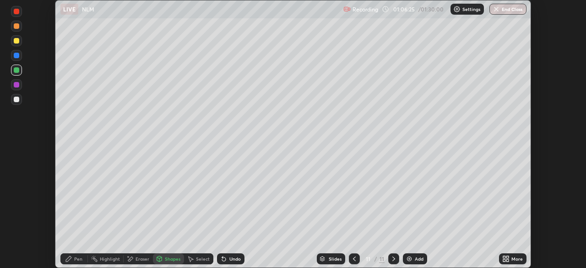
click at [509, 260] on icon at bounding box center [508, 260] width 2 height 2
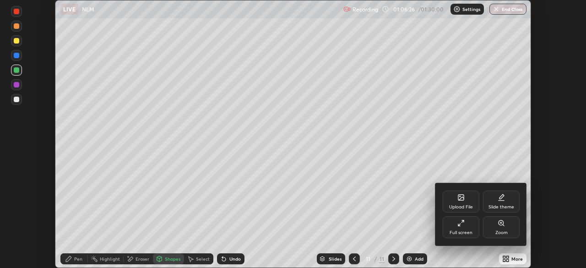
click at [460, 228] on div "Full screen" at bounding box center [461, 227] width 37 height 22
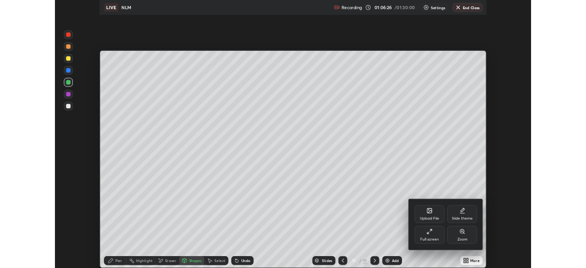
scroll to position [330, 586]
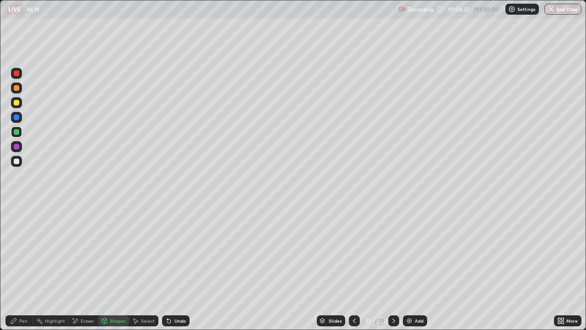
click at [120, 268] on div "Shapes" at bounding box center [118, 320] width 16 height 5
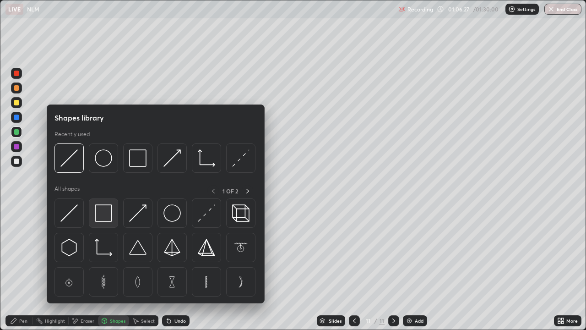
click at [109, 206] on img at bounding box center [103, 212] width 17 height 17
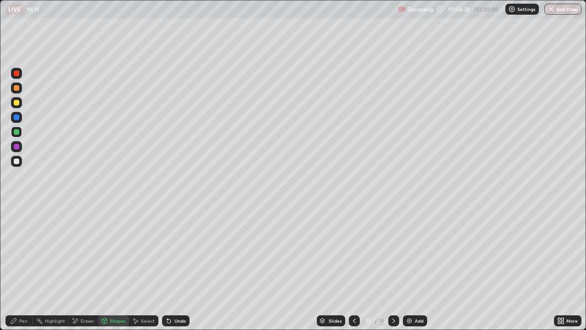
click at [17, 103] on div at bounding box center [16, 102] width 5 height 5
click at [24, 268] on div "Pen" at bounding box center [23, 320] width 8 height 5
click at [139, 268] on div "Select" at bounding box center [143, 320] width 29 height 11
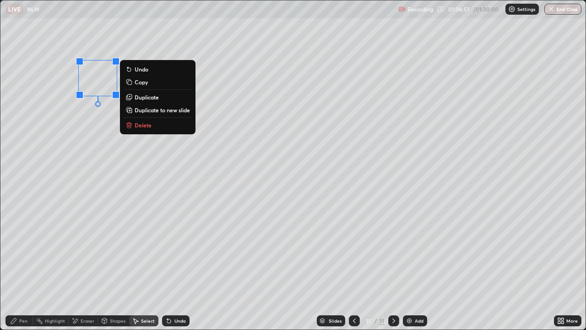
click at [147, 97] on p "Duplicate" at bounding box center [147, 96] width 24 height 7
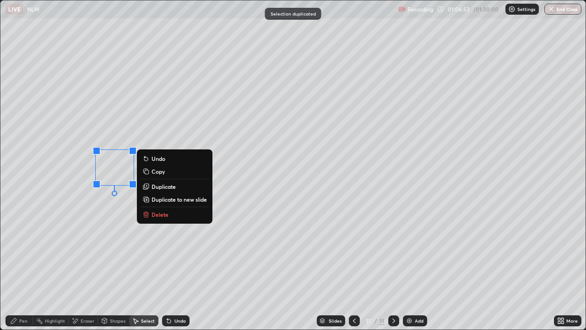
click at [28, 268] on div "Pen" at bounding box center [18, 320] width 27 height 11
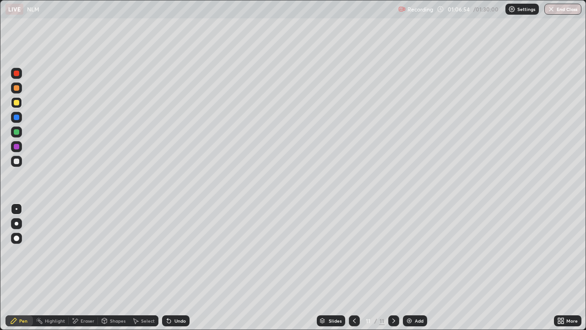
click at [21, 160] on div at bounding box center [16, 161] width 11 height 11
click at [559, 268] on icon at bounding box center [560, 319] width 2 height 2
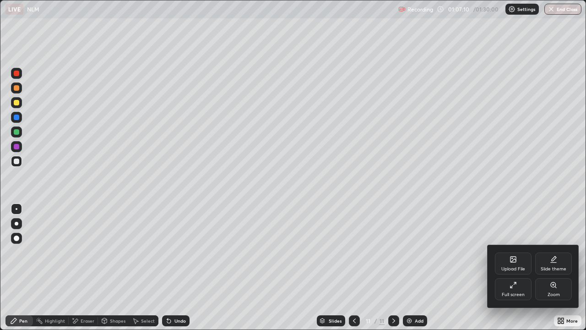
click at [515, 268] on div "Full screen" at bounding box center [513, 289] width 37 height 22
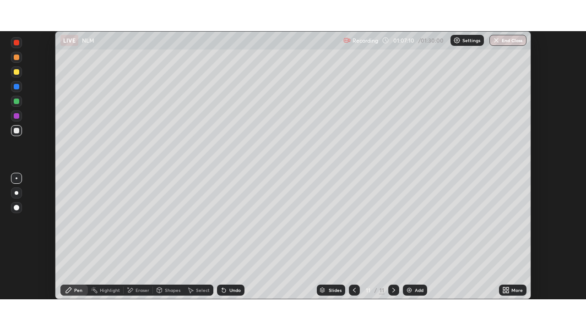
scroll to position [45549, 45231]
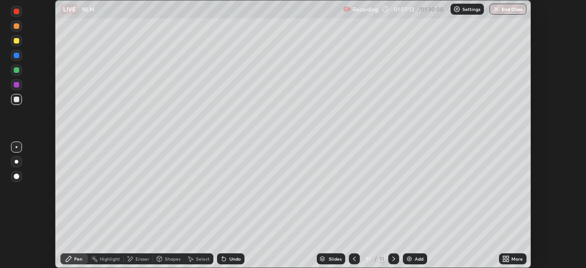
click at [18, 67] on div at bounding box center [16, 70] width 11 height 11
click at [230, 257] on div "Undo" at bounding box center [235, 259] width 11 height 5
click at [233, 257] on div "Undo" at bounding box center [235, 259] width 11 height 5
click at [233, 262] on div "Undo" at bounding box center [230, 258] width 27 height 11
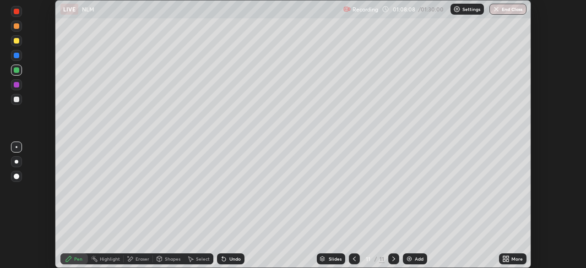
click at [19, 98] on div at bounding box center [16, 99] width 5 height 5
click at [198, 263] on div "Select" at bounding box center [198, 258] width 29 height 11
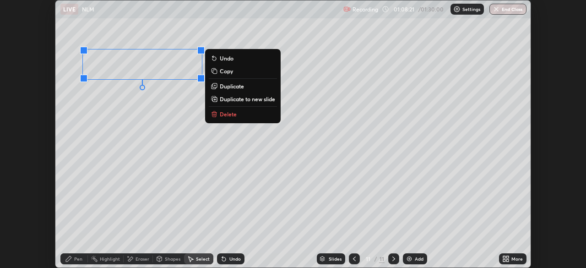
click at [231, 84] on p "Duplicate" at bounding box center [232, 85] width 24 height 7
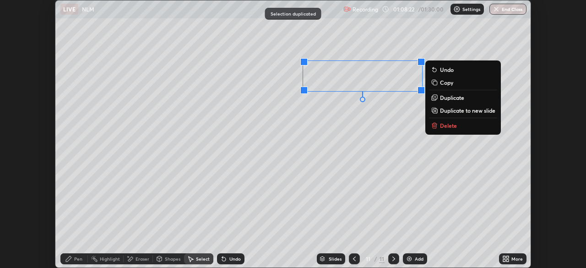
click at [162, 255] on div "Shapes" at bounding box center [168, 258] width 31 height 11
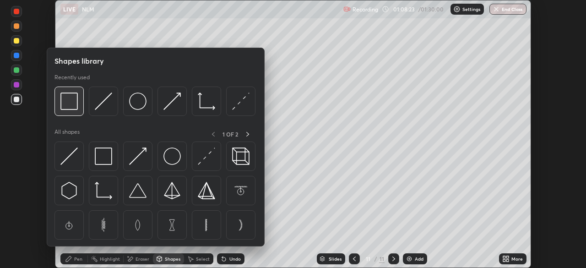
click at [77, 105] on img at bounding box center [68, 101] width 17 height 17
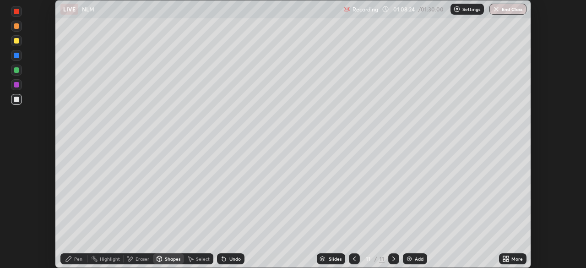
click at [21, 99] on div at bounding box center [16, 99] width 11 height 11
click at [81, 257] on div "Pen" at bounding box center [78, 259] width 8 height 5
click at [17, 70] on div at bounding box center [16, 69] width 5 height 5
click at [504, 257] on icon at bounding box center [505, 257] width 2 height 2
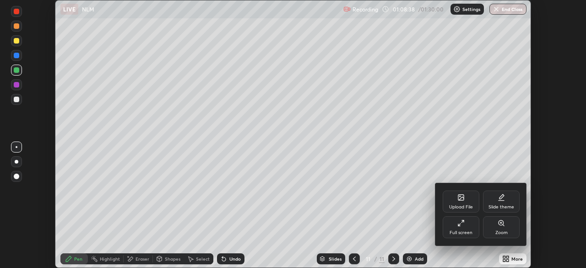
click at [470, 227] on div "Full screen" at bounding box center [461, 227] width 37 height 22
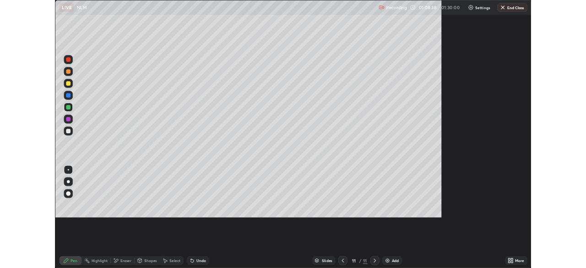
scroll to position [330, 586]
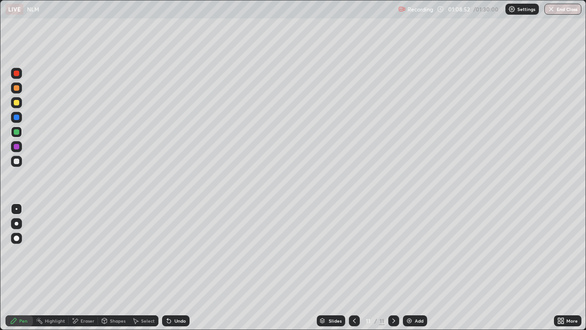
click at [152, 268] on div "Select" at bounding box center [148, 320] width 14 height 5
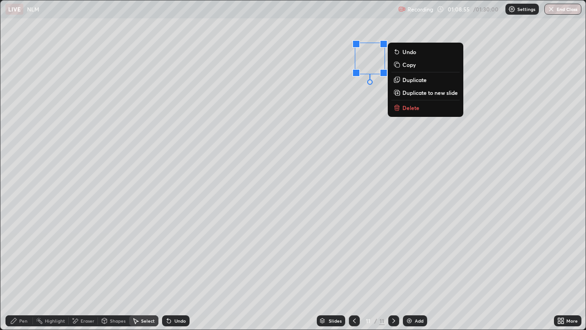
click at [411, 78] on p "Duplicate" at bounding box center [415, 79] width 24 height 7
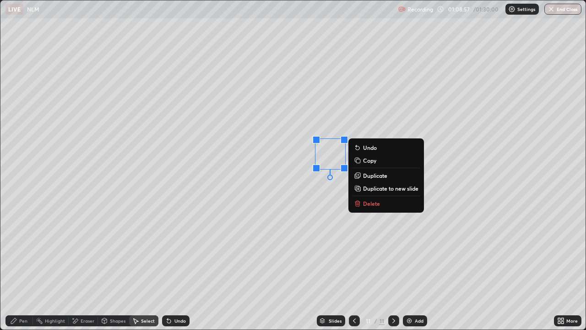
click at [30, 268] on div "Pen" at bounding box center [18, 320] width 27 height 11
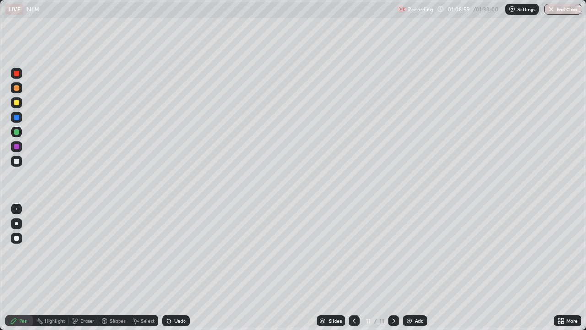
click at [17, 115] on div at bounding box center [16, 117] width 5 height 5
click at [19, 101] on div at bounding box center [16, 102] width 5 height 5
click at [14, 130] on div at bounding box center [16, 131] width 11 height 11
click at [137, 268] on icon at bounding box center [135, 320] width 7 height 7
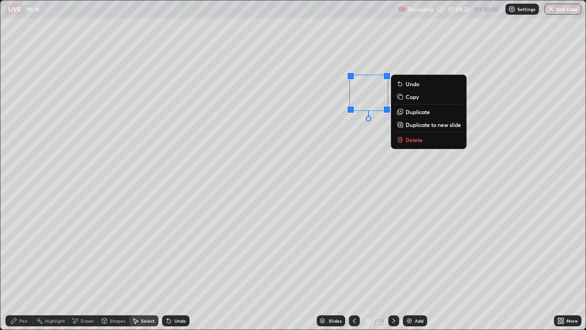
click at [423, 114] on p "Duplicate" at bounding box center [418, 111] width 24 height 7
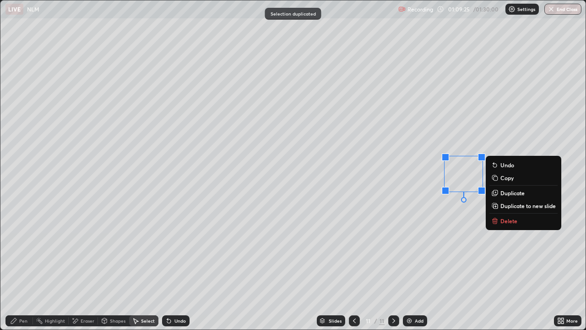
click at [27, 268] on div "Pen" at bounding box center [18, 320] width 27 height 11
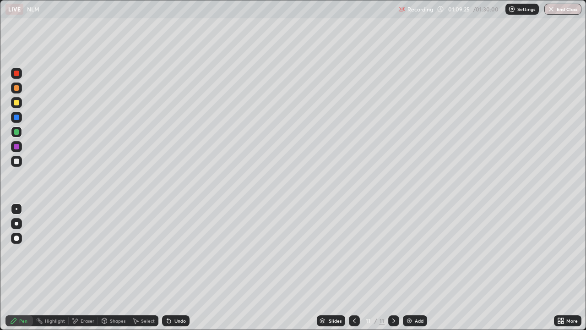
click at [16, 157] on div at bounding box center [16, 161] width 11 height 11
click at [562, 268] on icon at bounding box center [563, 319] width 2 height 2
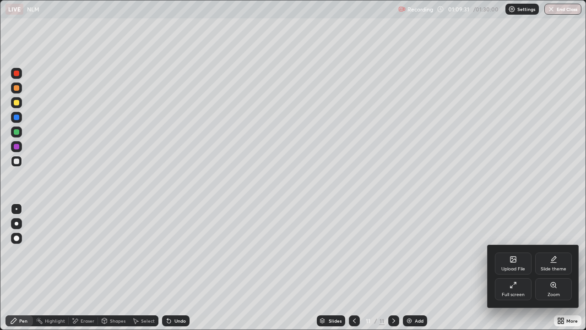
click at [529, 268] on div "Full screen" at bounding box center [513, 289] width 37 height 22
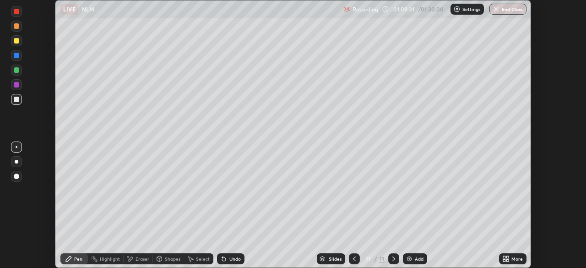
scroll to position [45549, 45231]
click at [16, 83] on div at bounding box center [16, 84] width 5 height 5
click at [16, 69] on div at bounding box center [16, 69] width 5 height 5
click at [226, 256] on div "Undo" at bounding box center [230, 258] width 27 height 11
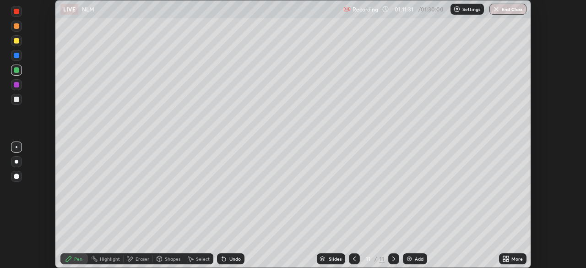
click at [235, 257] on div "Undo" at bounding box center [235, 259] width 11 height 5
click at [230, 257] on div "Undo" at bounding box center [235, 259] width 11 height 5
click at [352, 256] on icon at bounding box center [354, 258] width 7 height 7
click at [392, 258] on icon at bounding box center [393, 258] width 7 height 7
click at [21, 100] on div at bounding box center [16, 99] width 11 height 11
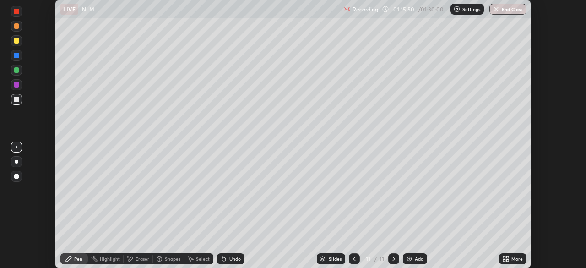
click at [18, 85] on div at bounding box center [16, 84] width 5 height 5
click at [26, 197] on div "Erase all" at bounding box center [16, 133] width 22 height 231
click at [506, 8] on button "End Class" at bounding box center [508, 9] width 37 height 11
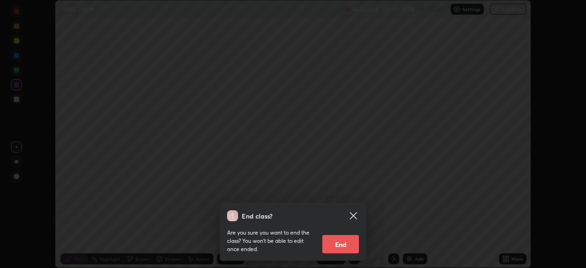
click at [345, 242] on button "End" at bounding box center [341, 244] width 37 height 18
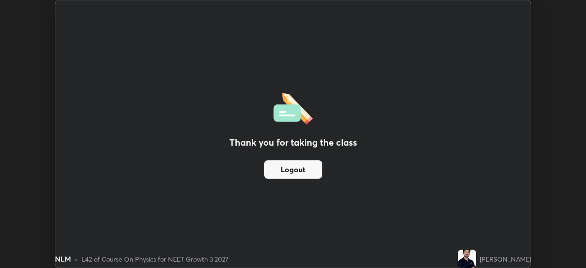
click at [312, 174] on button "Logout" at bounding box center [293, 169] width 58 height 18
click at [315, 170] on button "Logout" at bounding box center [293, 169] width 58 height 18
